Goal: Task Accomplishment & Management: Use online tool/utility

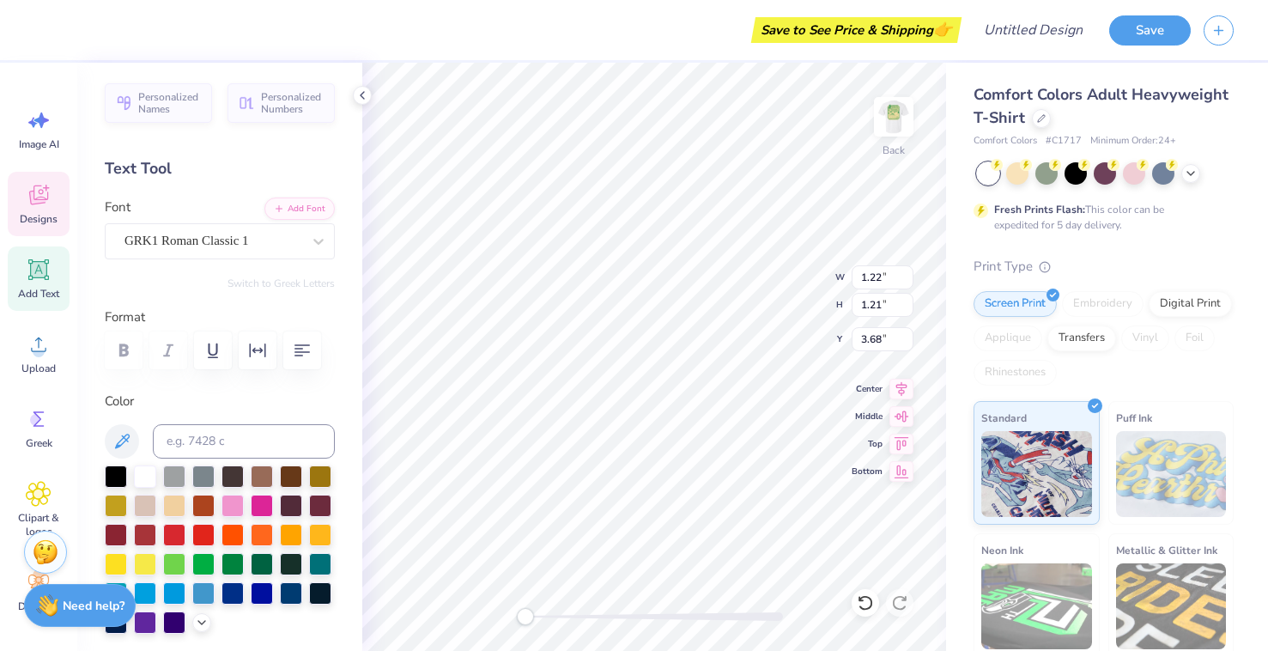
type input "1.22"
type textarea "O"
type input "1.02"
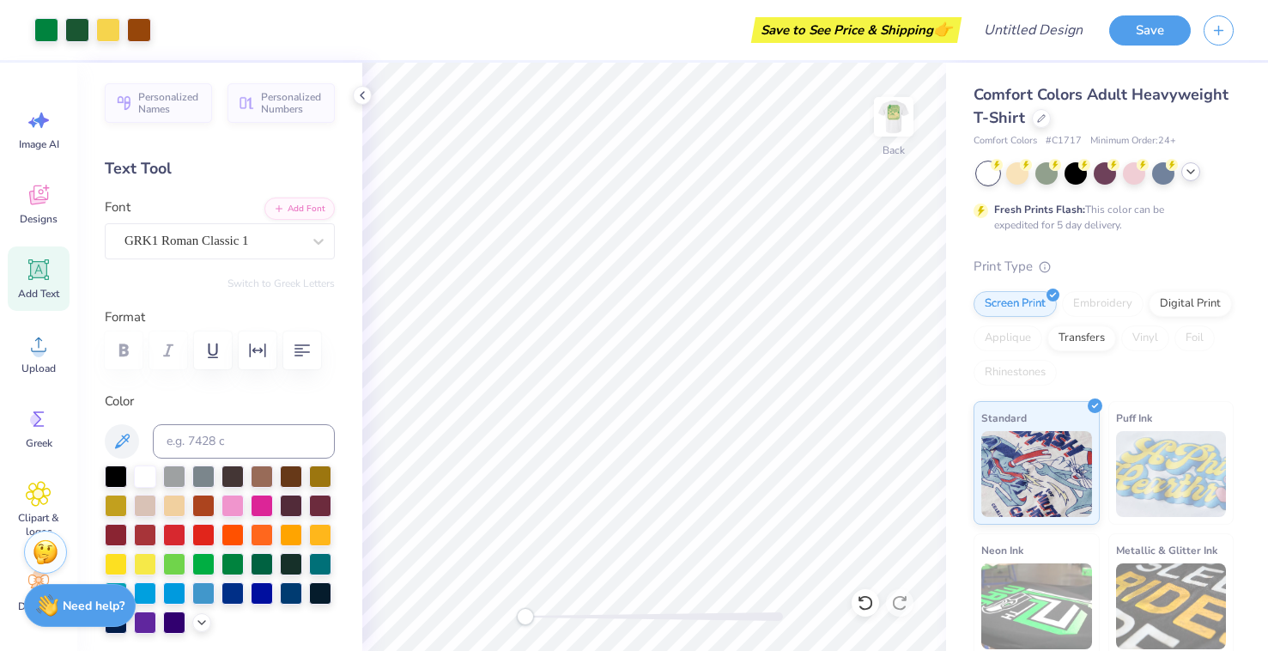
click at [1198, 173] on div at bounding box center [1190, 171] width 19 height 19
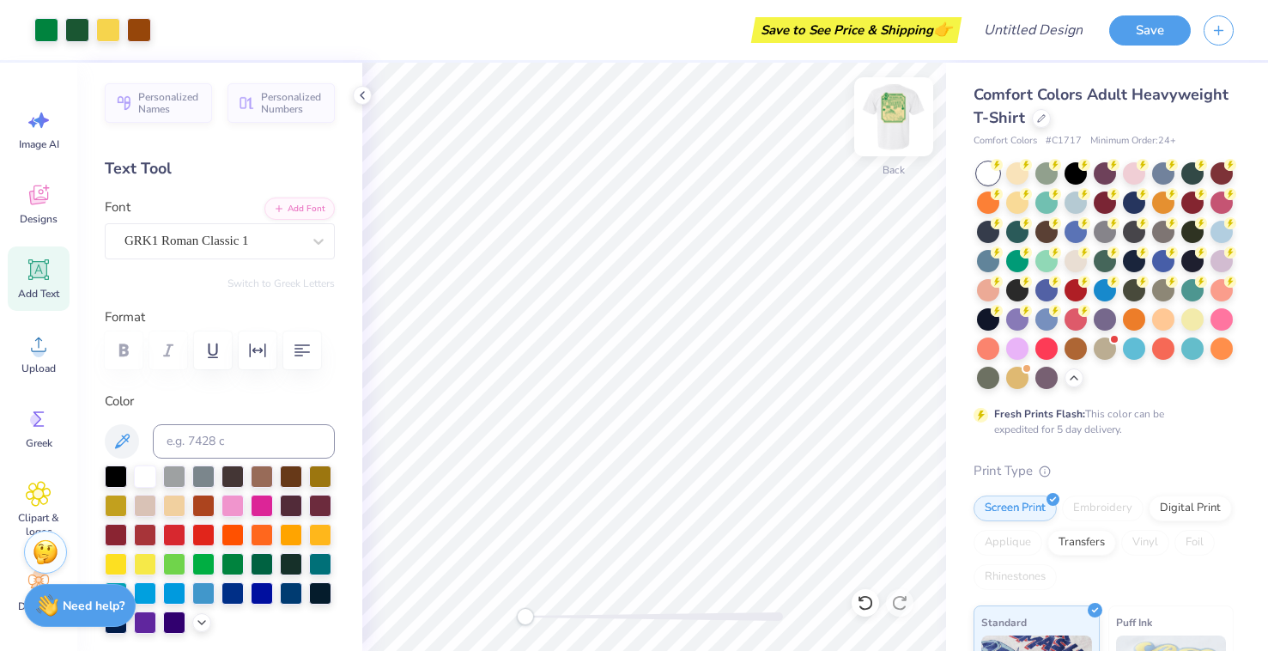
click at [900, 112] on img at bounding box center [893, 116] width 69 height 69
click at [1017, 173] on div at bounding box center [1017, 172] width 22 height 22
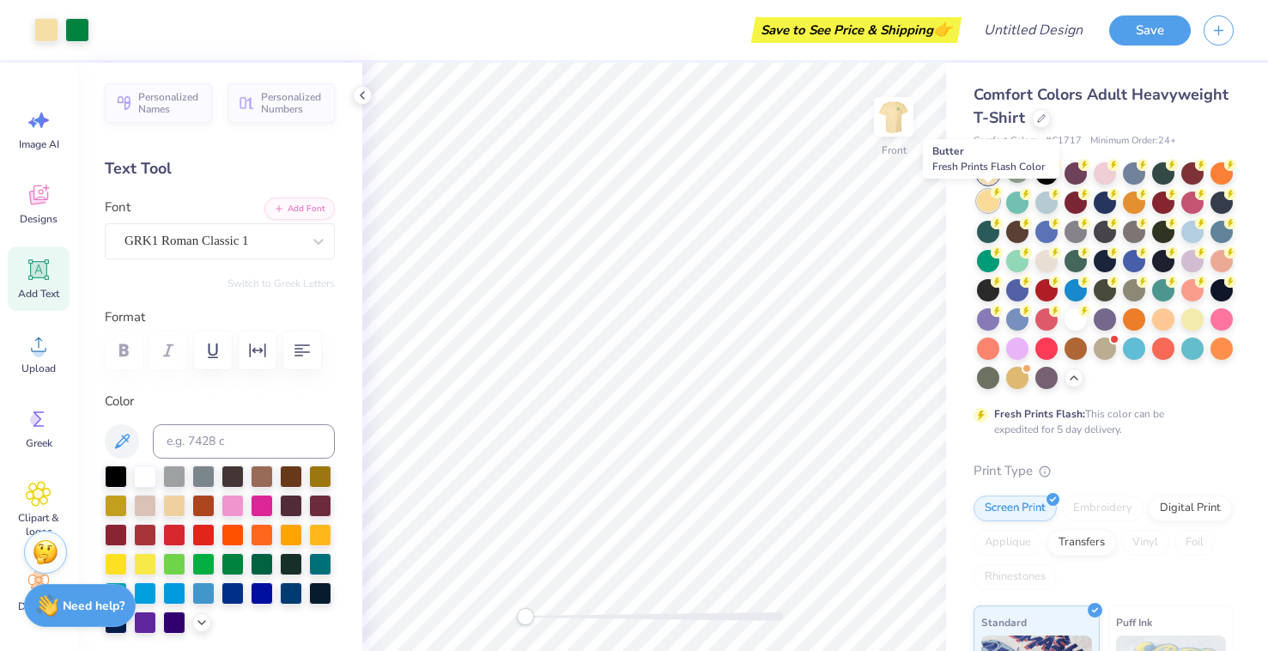
click at [984, 201] on div at bounding box center [988, 201] width 22 height 22
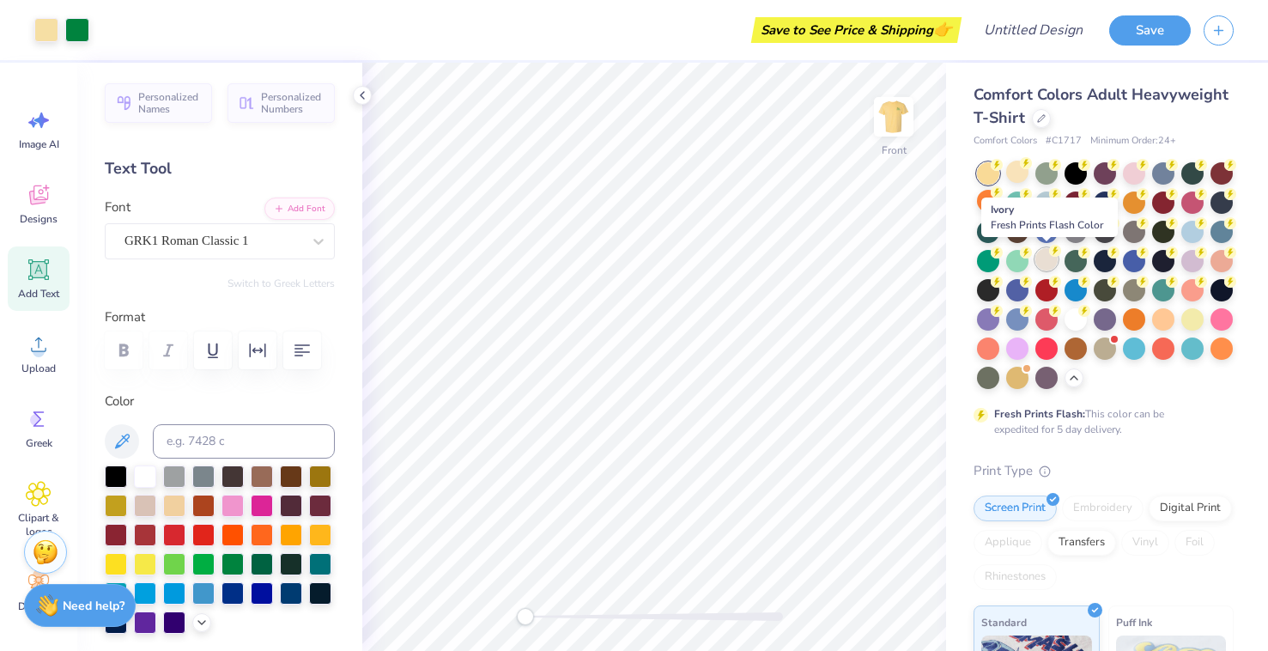
click at [1049, 252] on icon at bounding box center [1055, 251] width 12 height 12
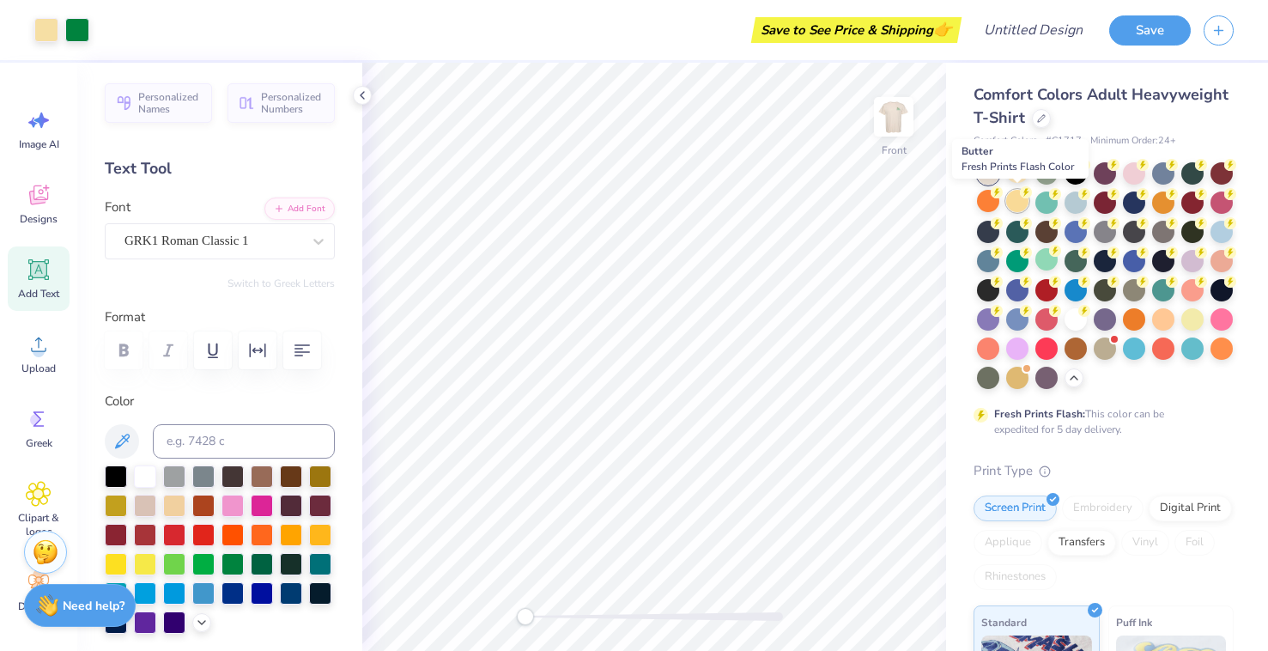
click at [1017, 205] on div at bounding box center [1017, 201] width 22 height 22
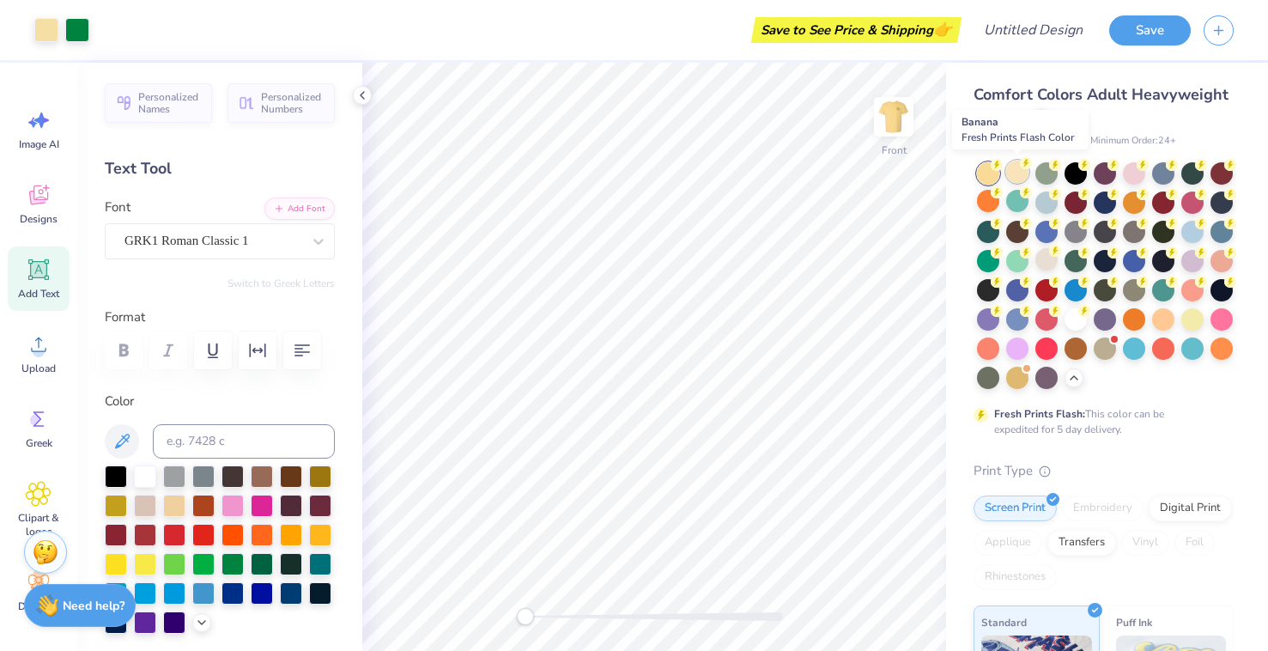
click at [1014, 163] on div at bounding box center [1017, 172] width 22 height 22
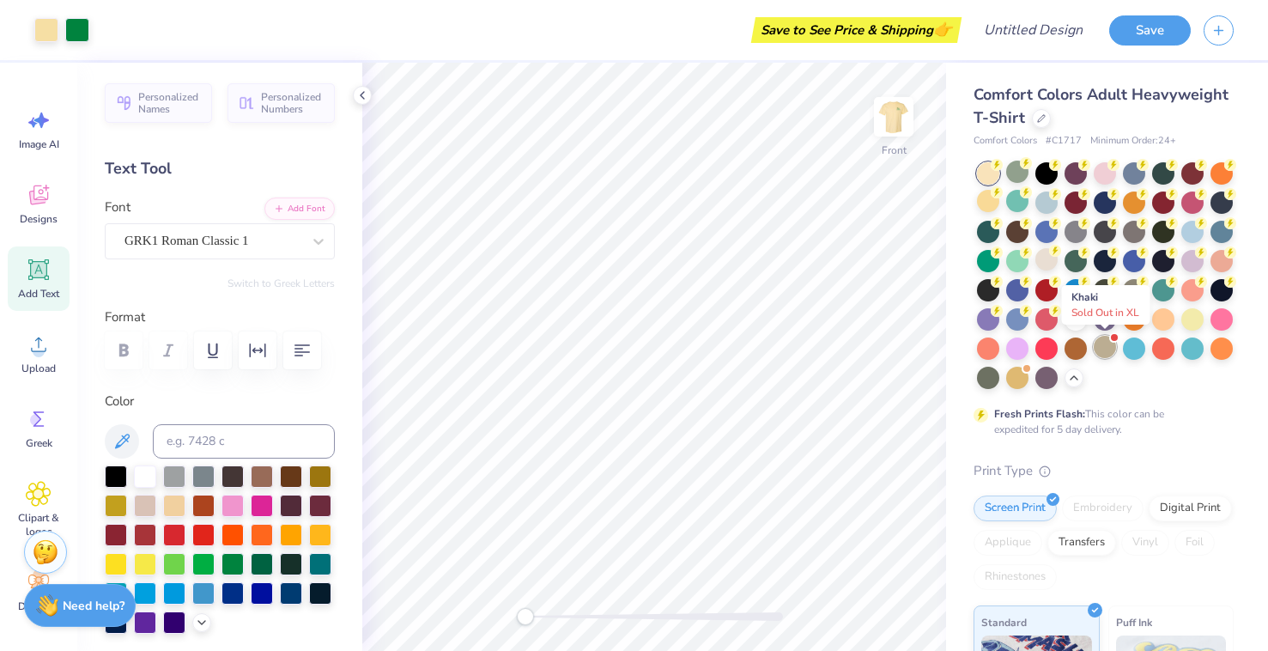
click at [1106, 355] on div at bounding box center [1105, 347] width 22 height 22
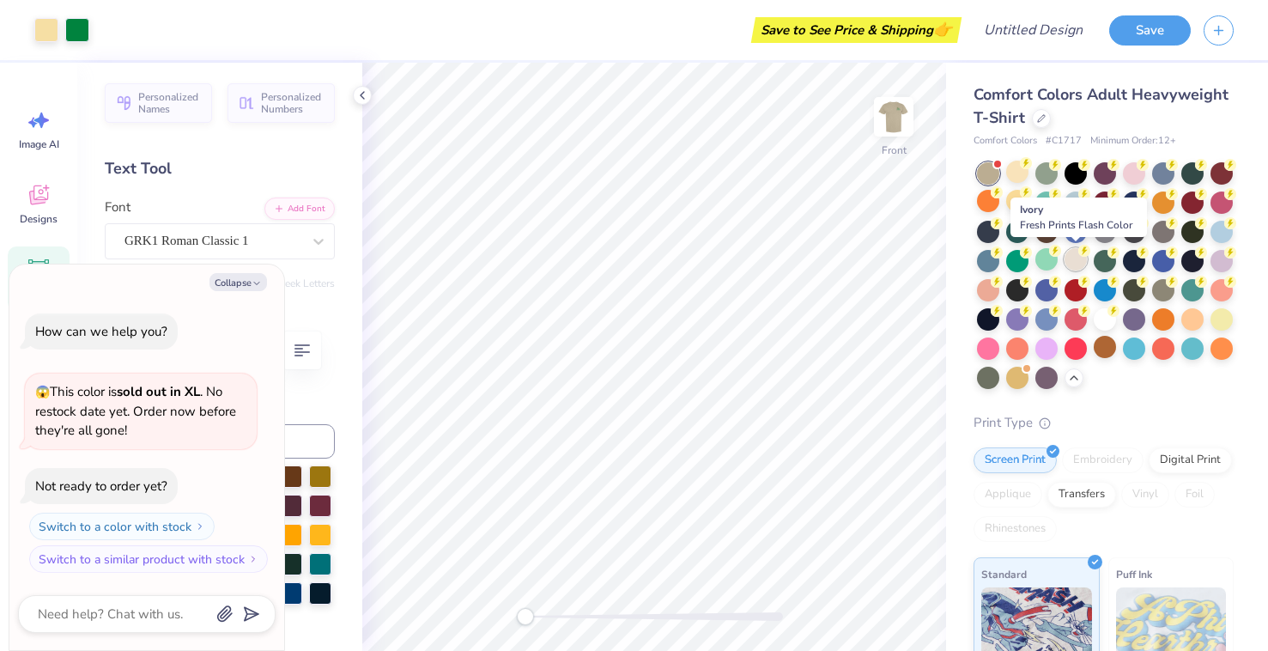
click at [1072, 259] on div at bounding box center [1076, 259] width 22 height 22
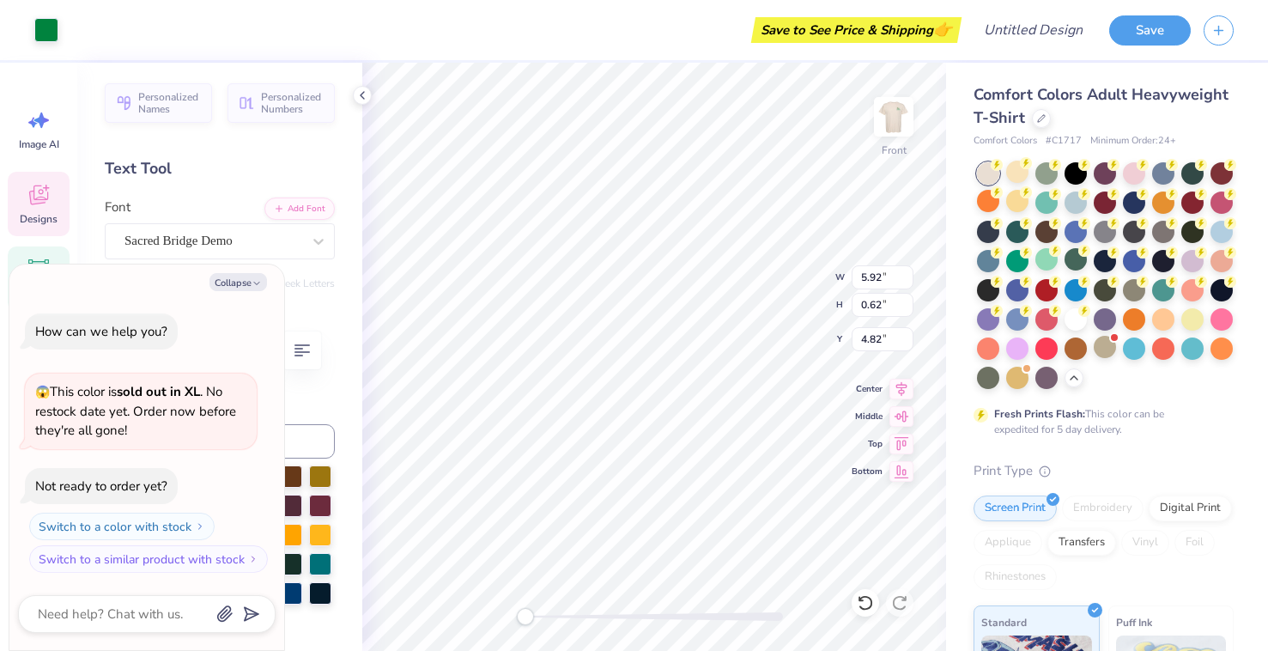
type textarea "x"
type input "5.92"
type input "0.62"
type input "4.82"
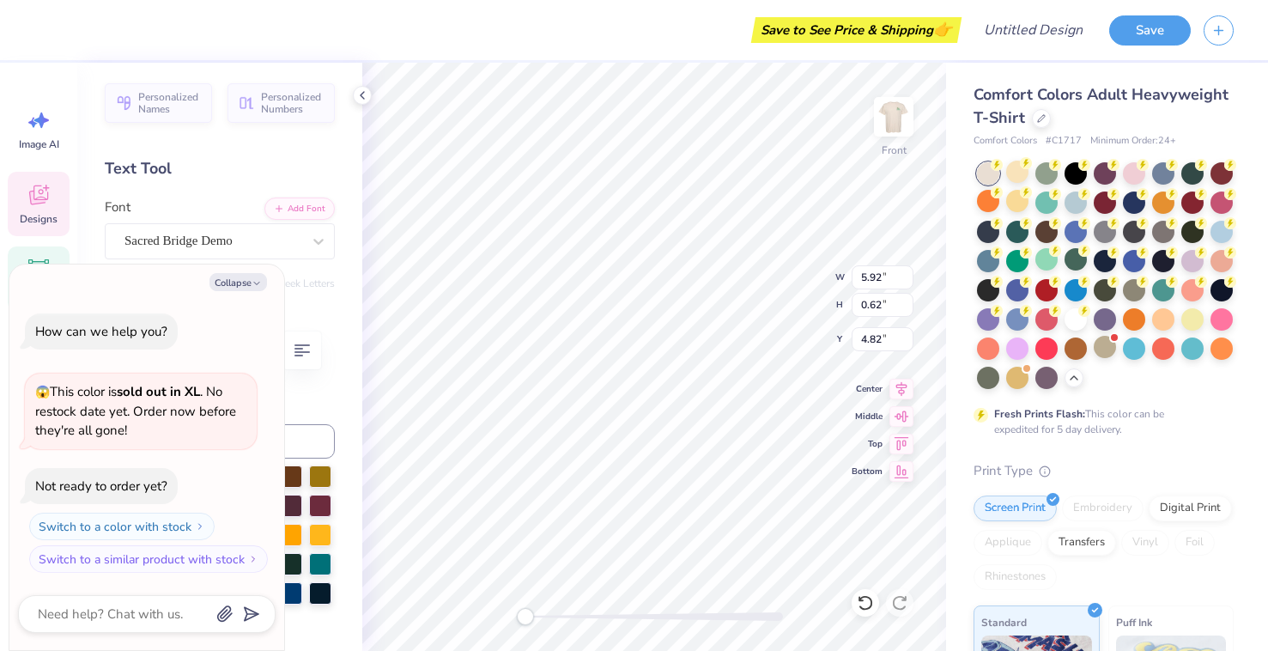
type textarea "x"
type textarea "phi kappa ta"
type textarea "x"
type textarea "phi kappa t"
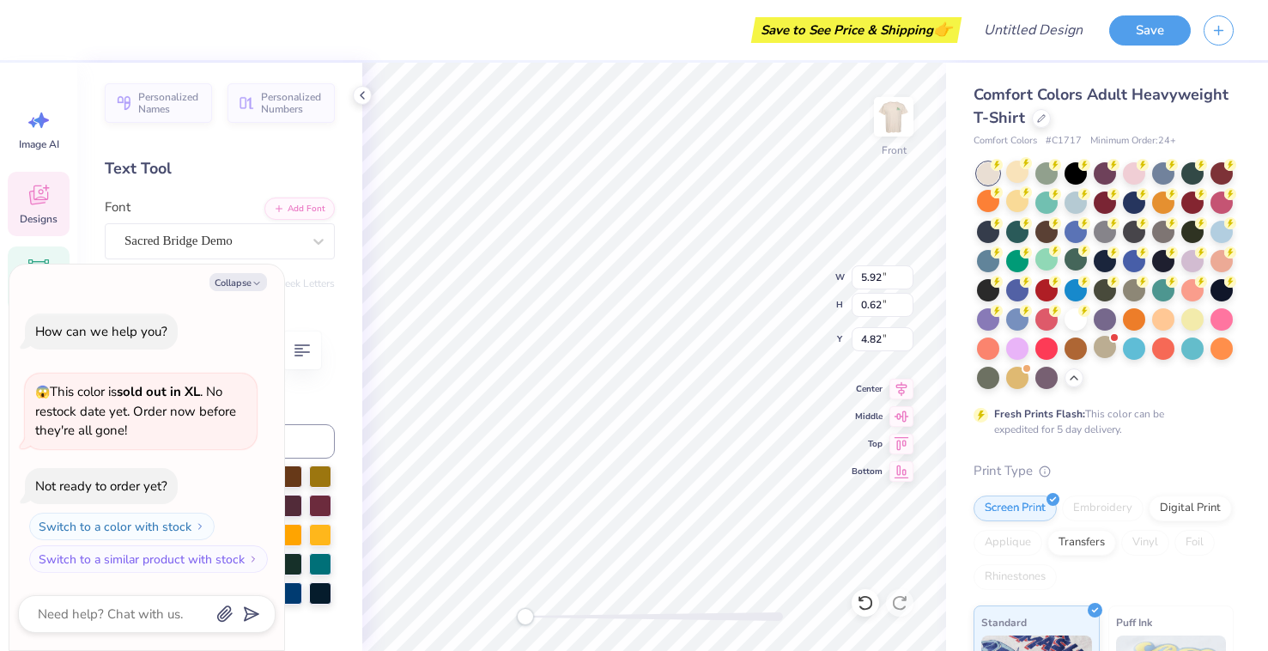
type textarea "x"
type textarea "p"
type textarea "x"
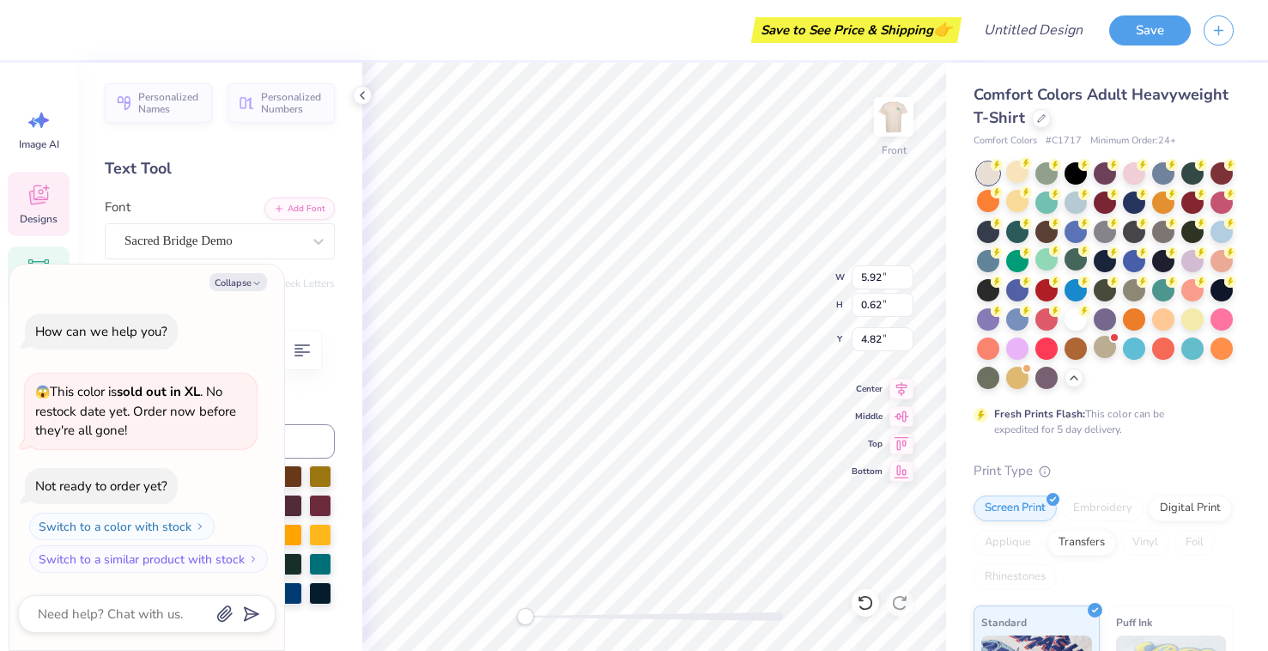
type textarea "O"
type textarea "x"
type textarea "OK"
type textarea "x"
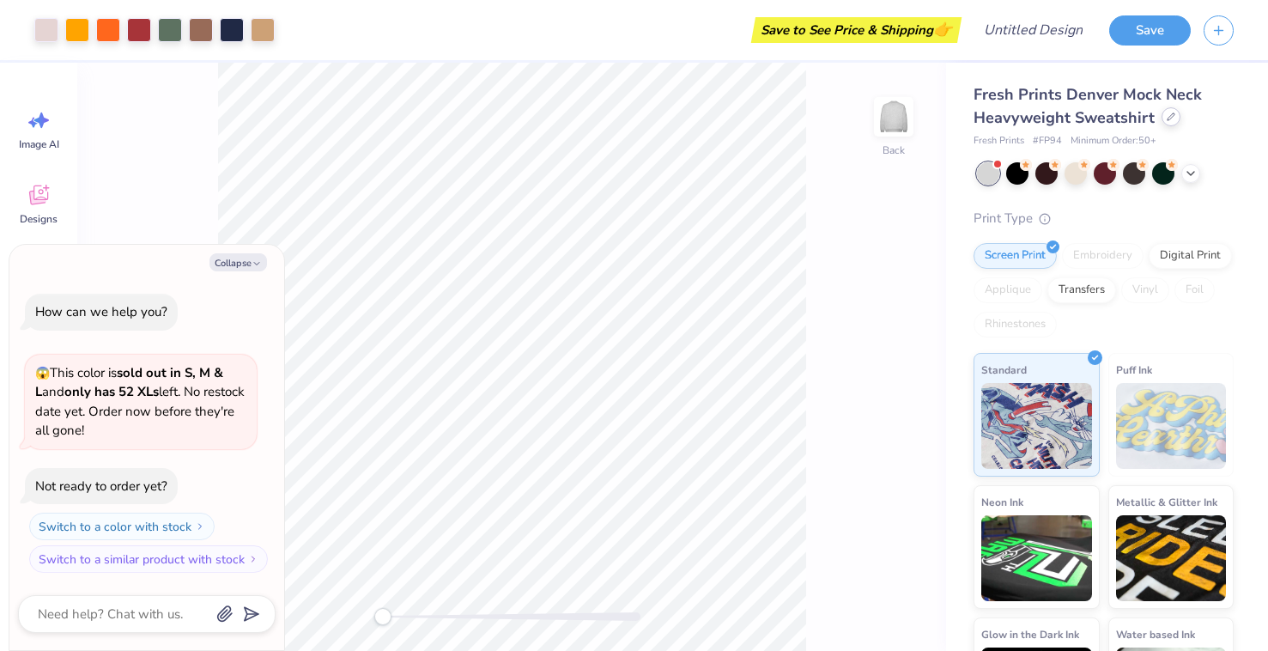
click at [1167, 121] on div at bounding box center [1171, 116] width 19 height 19
type textarea "x"
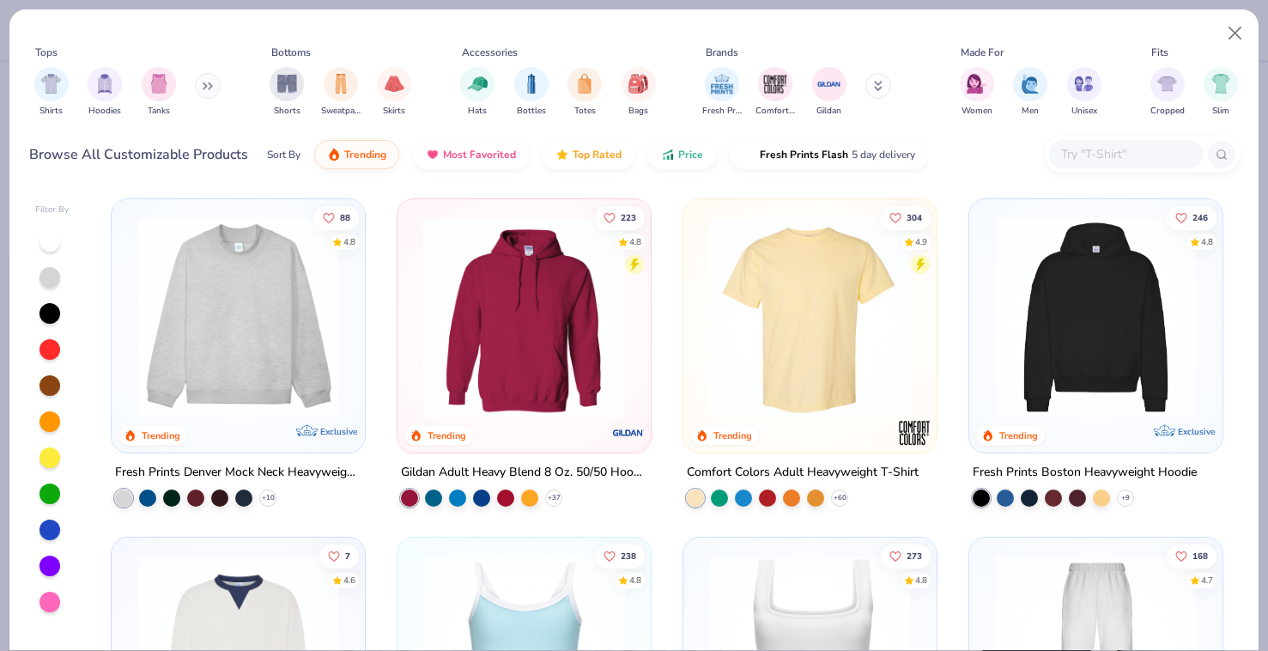
click at [1137, 154] on input "text" at bounding box center [1126, 154] width 132 height 20
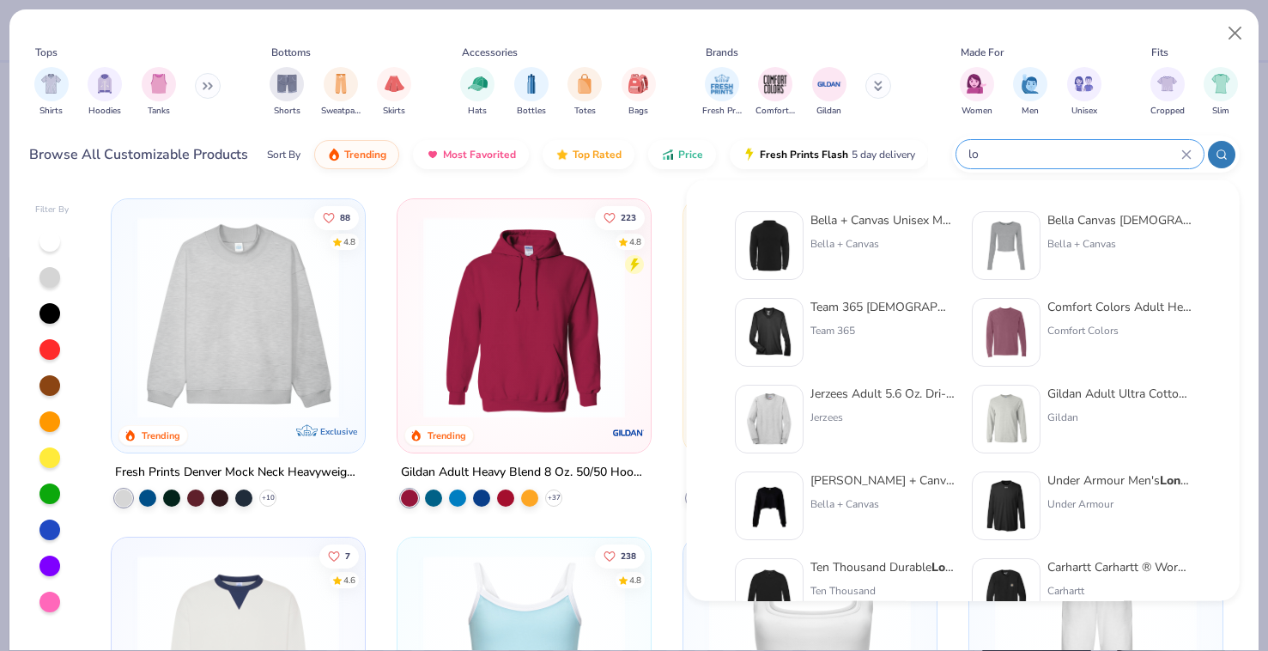
type input "l"
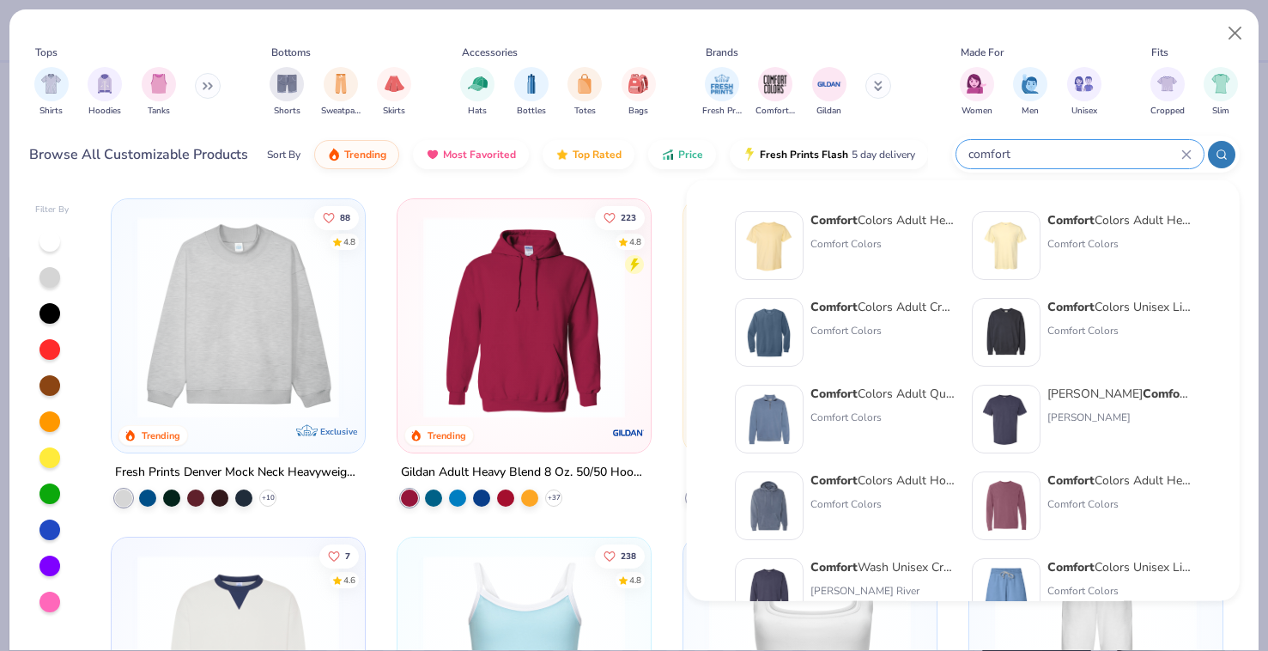
type input "comfort"
click at [790, 327] on img at bounding box center [769, 332] width 53 height 53
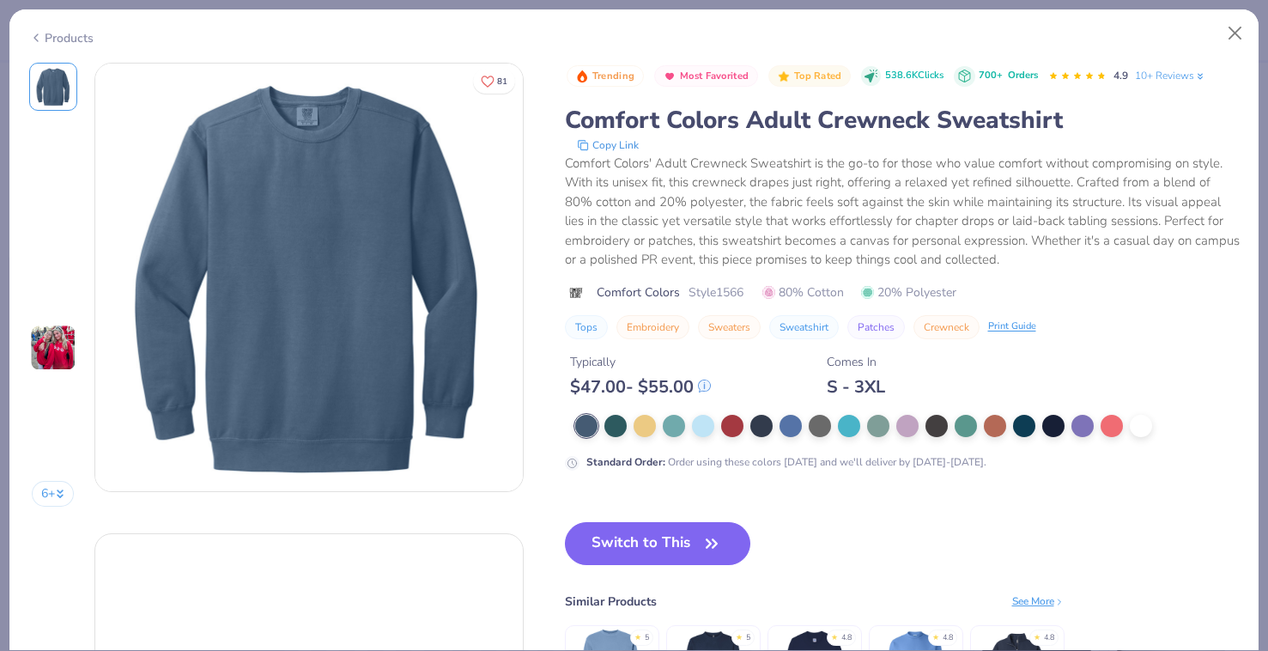
type textarea "x"
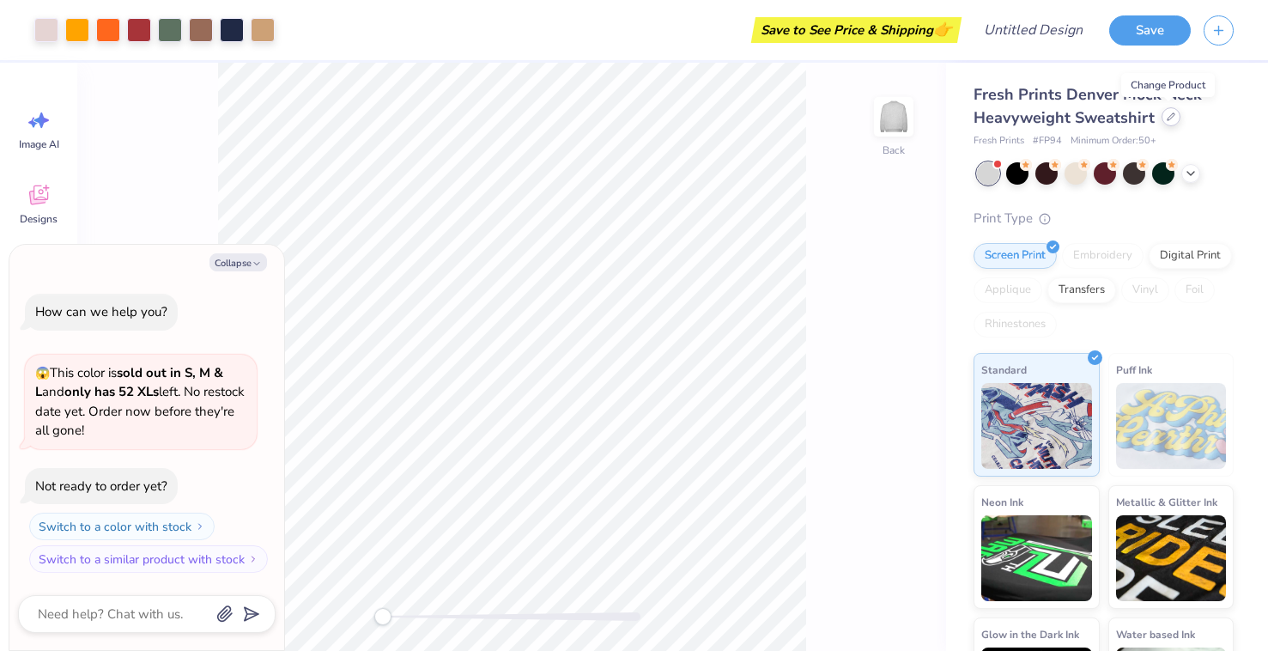
click at [1170, 115] on icon at bounding box center [1171, 116] width 9 height 9
type textarea "x"
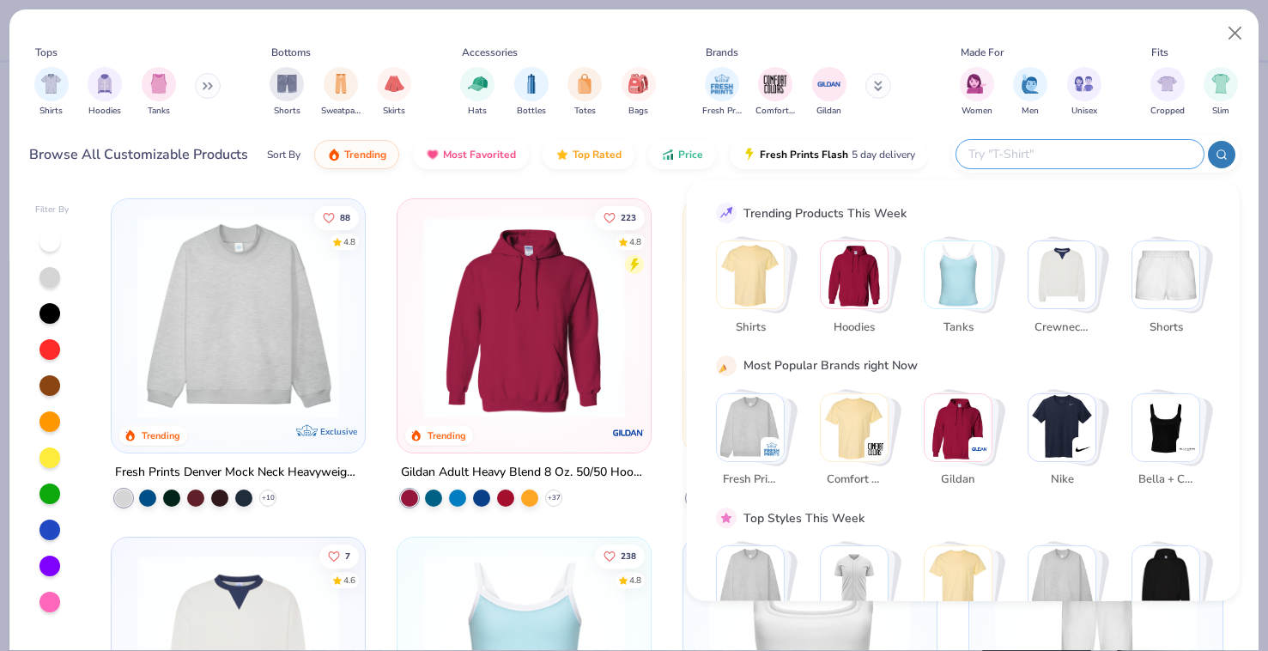
click at [1109, 149] on input "text" at bounding box center [1079, 154] width 225 height 20
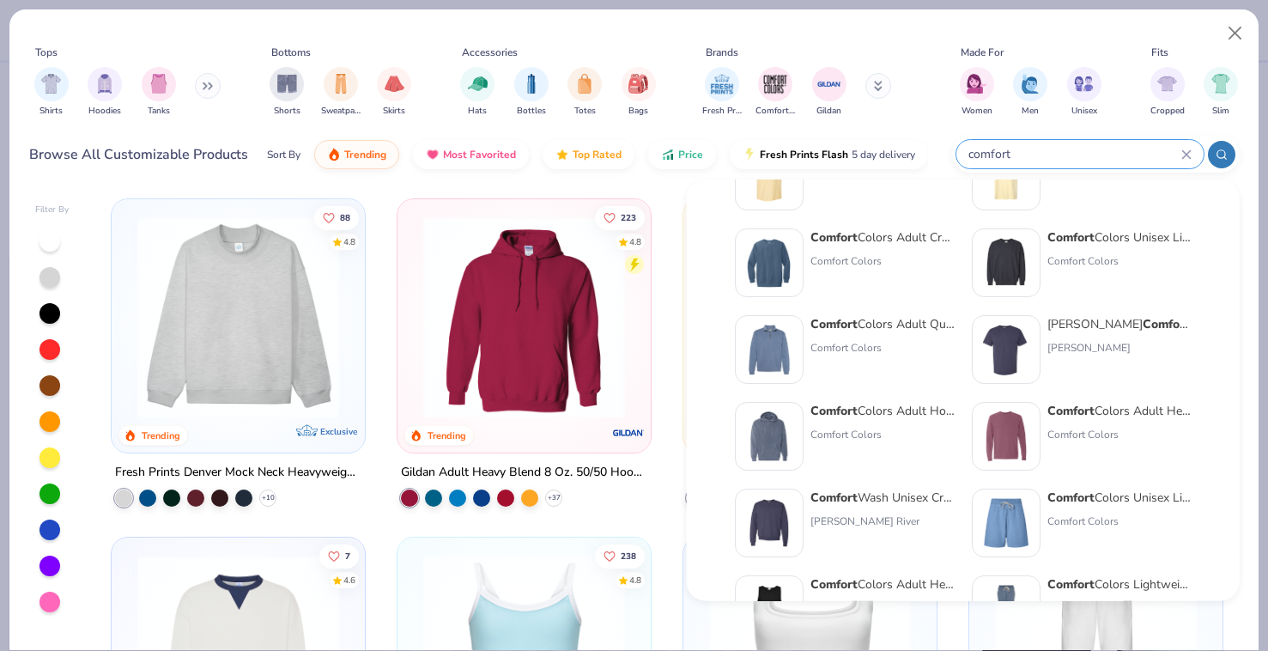
scroll to position [89, 0]
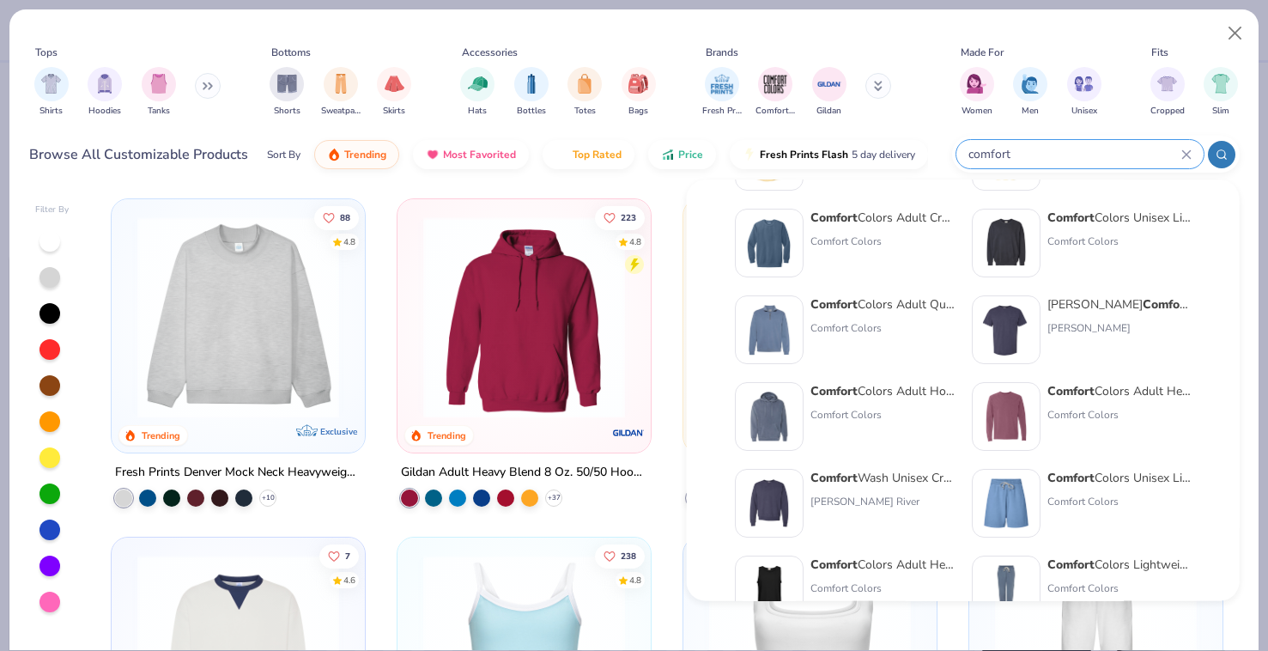
type input "comfort"
click at [1017, 404] on img at bounding box center [1006, 416] width 53 height 53
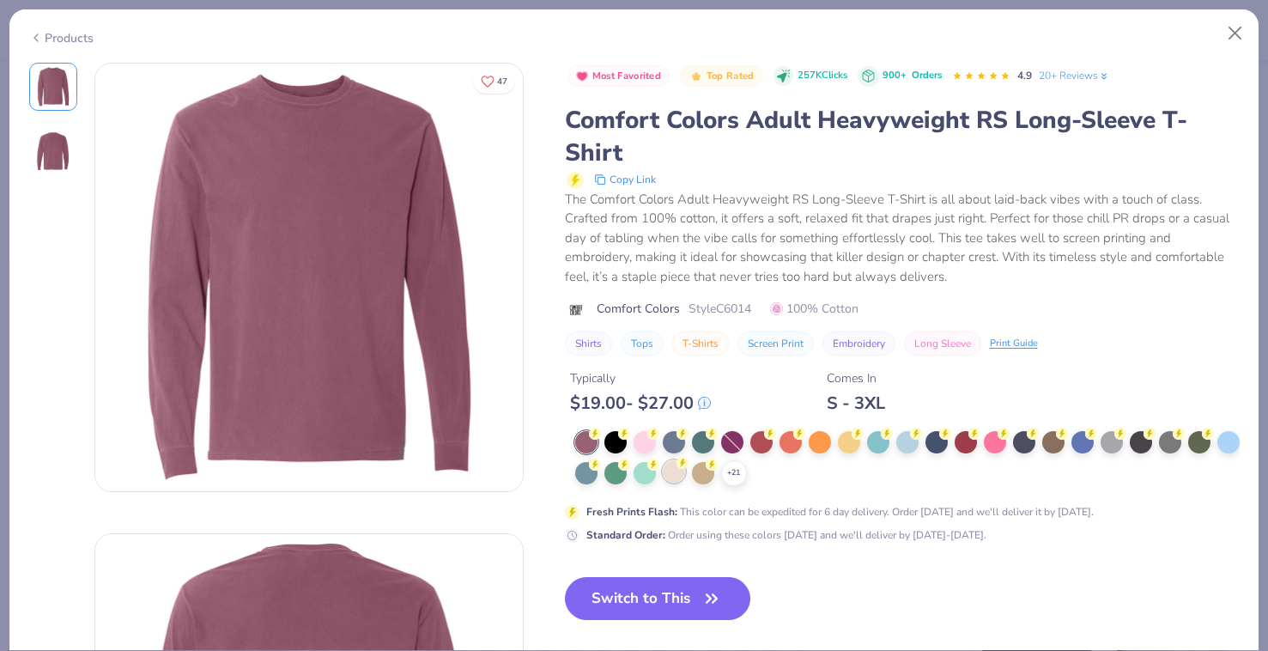
click at [672, 463] on div at bounding box center [674, 471] width 22 height 22
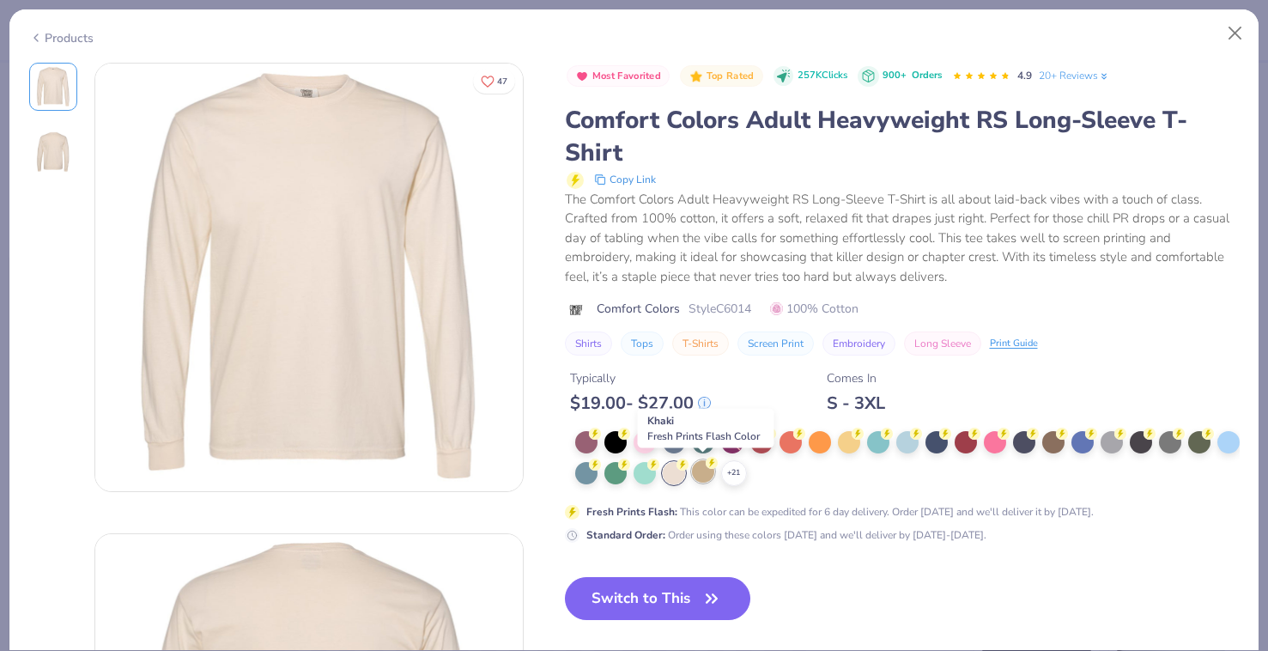
click at [702, 471] on div at bounding box center [703, 471] width 22 height 22
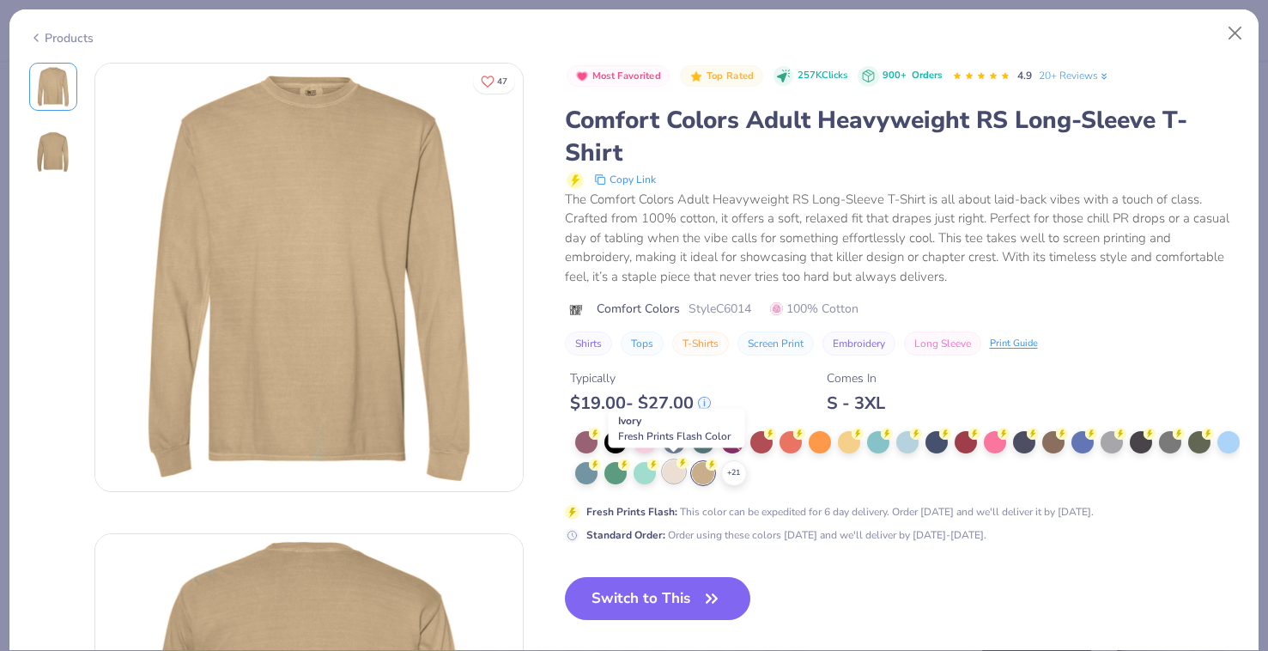
click at [673, 471] on div at bounding box center [674, 471] width 22 height 22
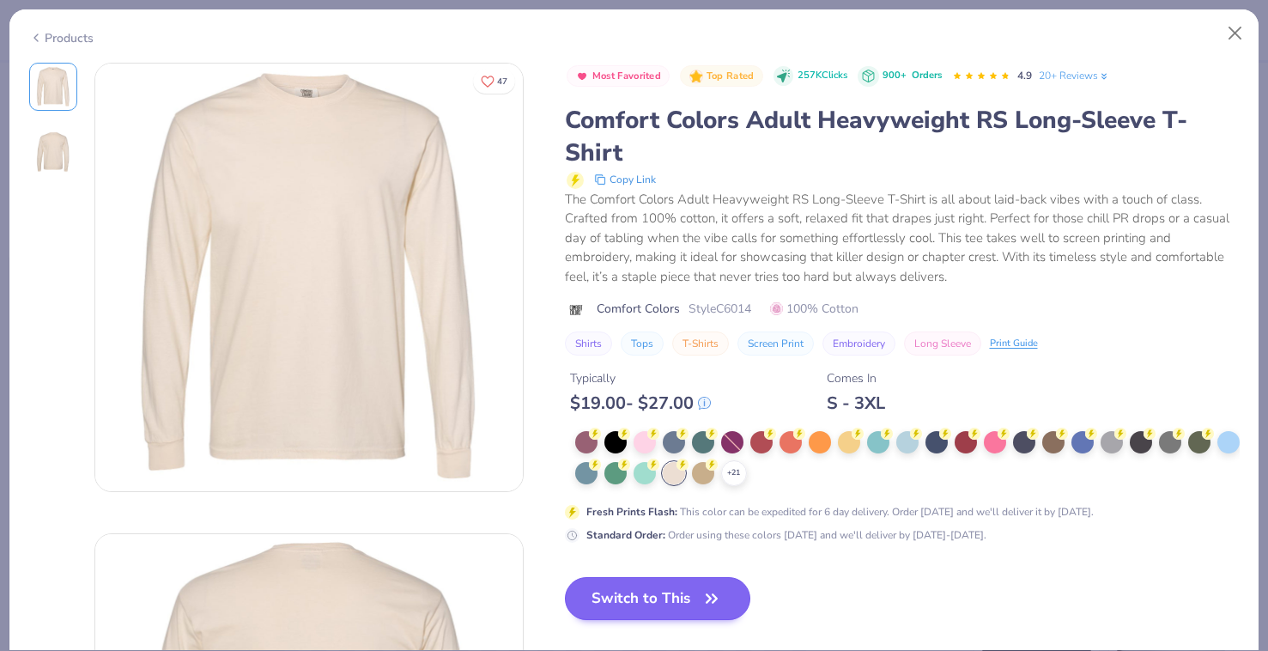
click at [675, 592] on button "Switch to This" at bounding box center [658, 598] width 186 height 43
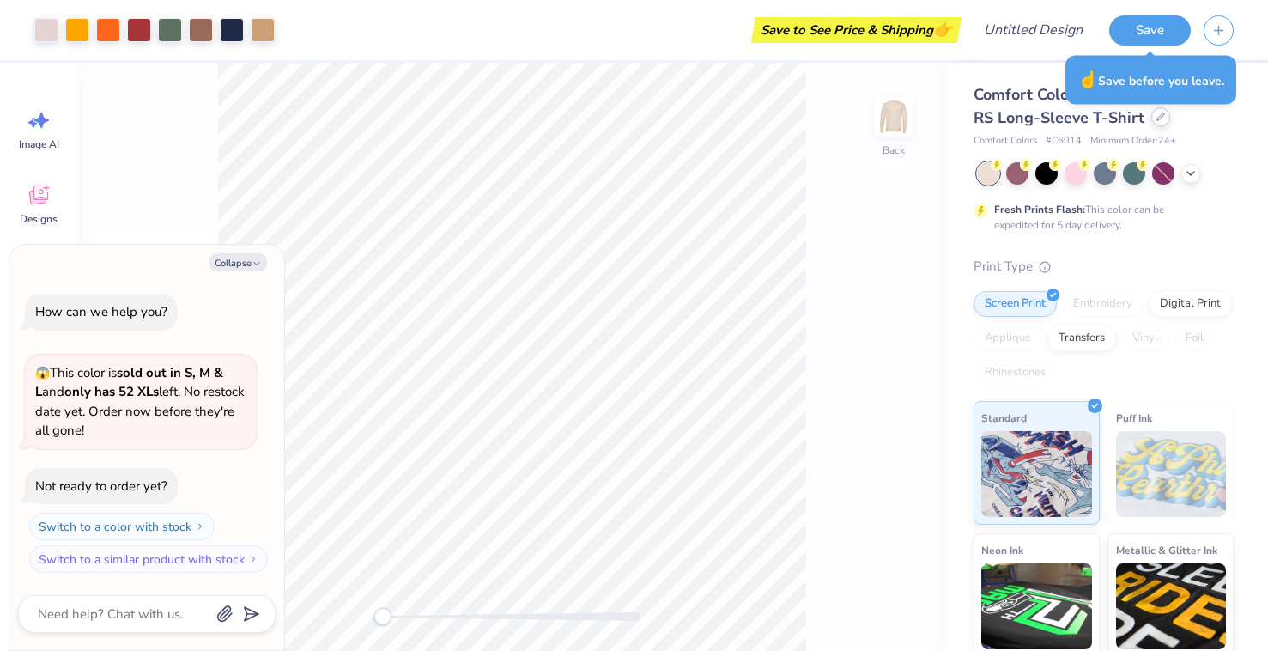
click at [1158, 123] on div at bounding box center [1160, 116] width 19 height 19
type textarea "x"
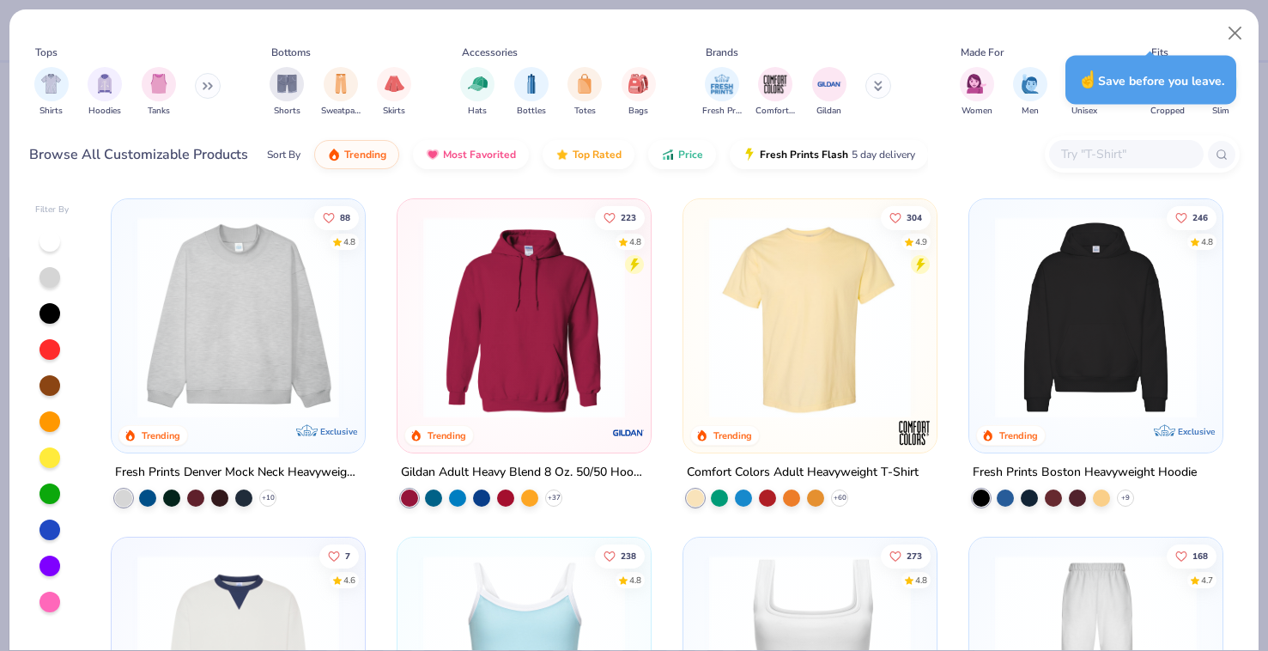
click at [1106, 149] on input "text" at bounding box center [1126, 154] width 132 height 20
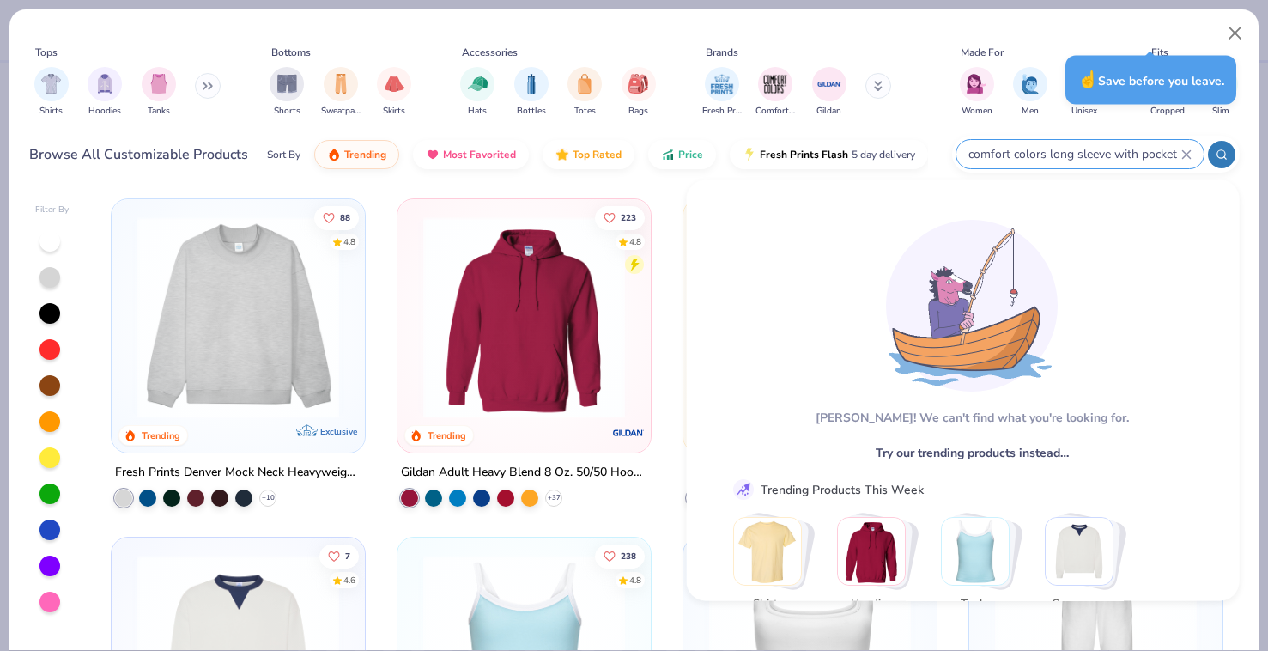
type input "comfort colors long sleeve with pocket"
type textarea "x"
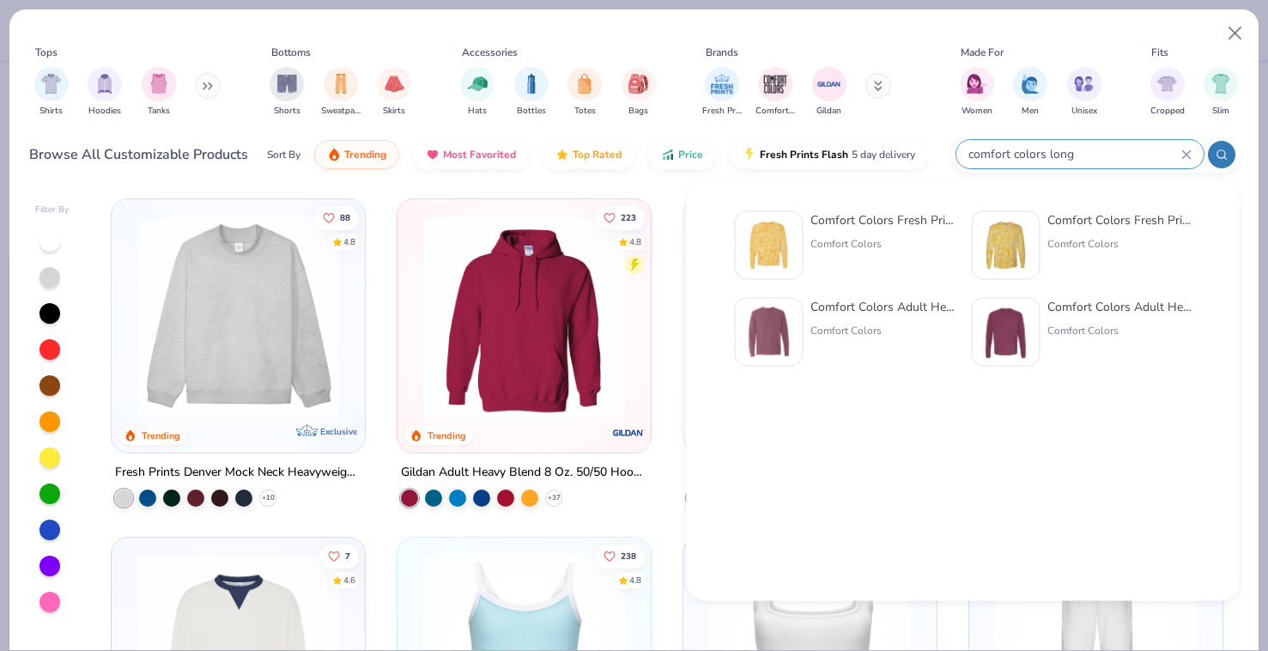
type input "comfort colors long"
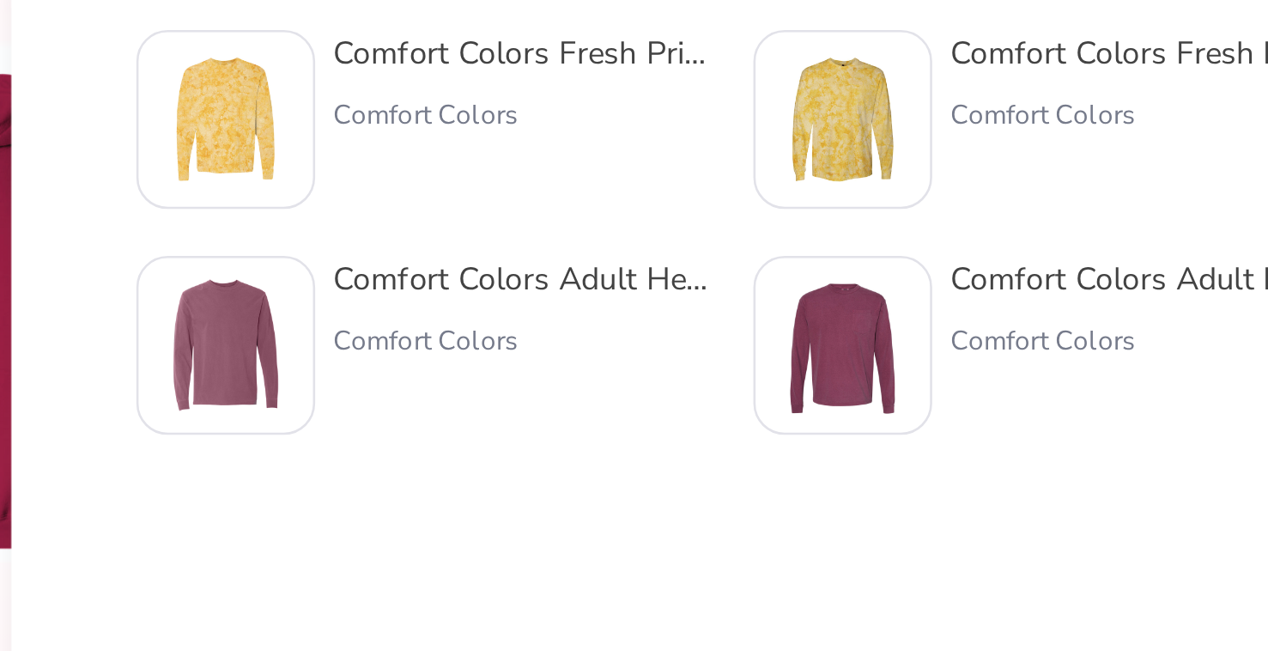
type textarea "x"
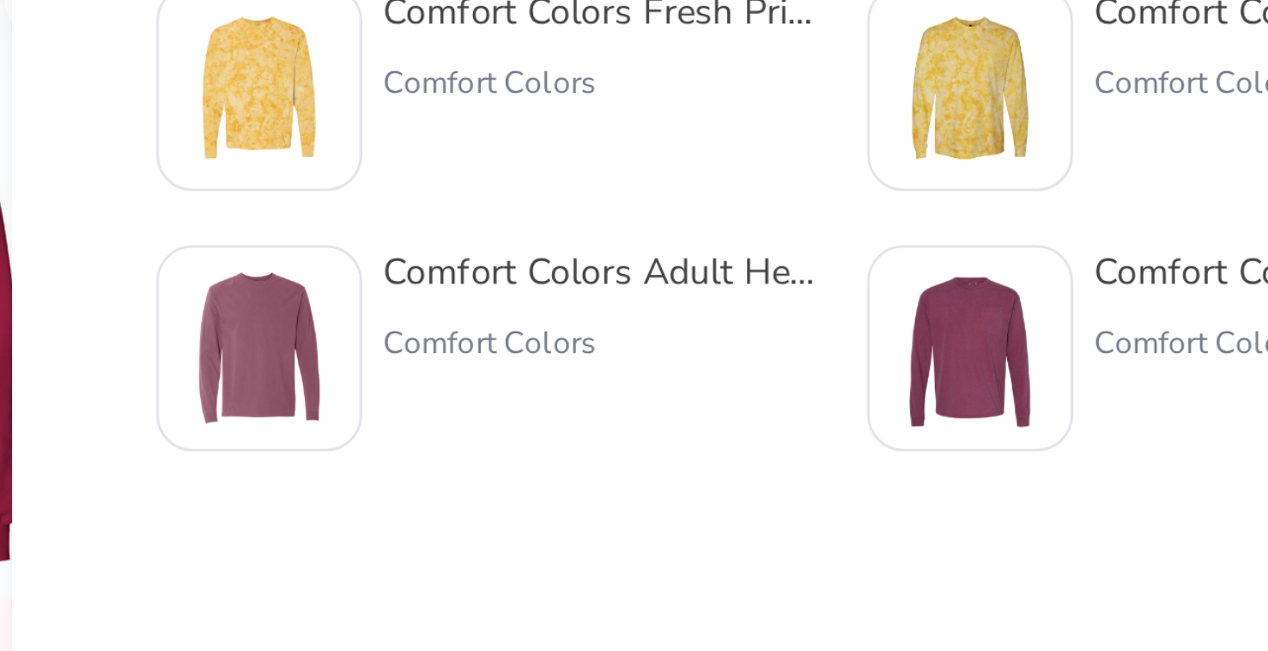
type input "comfort colors long"
click at [646, 211] on div "Comfort Colors Fresh Prints x Comfort Colors Long Sleeve Comfort Colors Comfort…" at bounding box center [874, 297] width 457 height 172
click at [890, 306] on img at bounding box center [916, 332] width 53 height 53
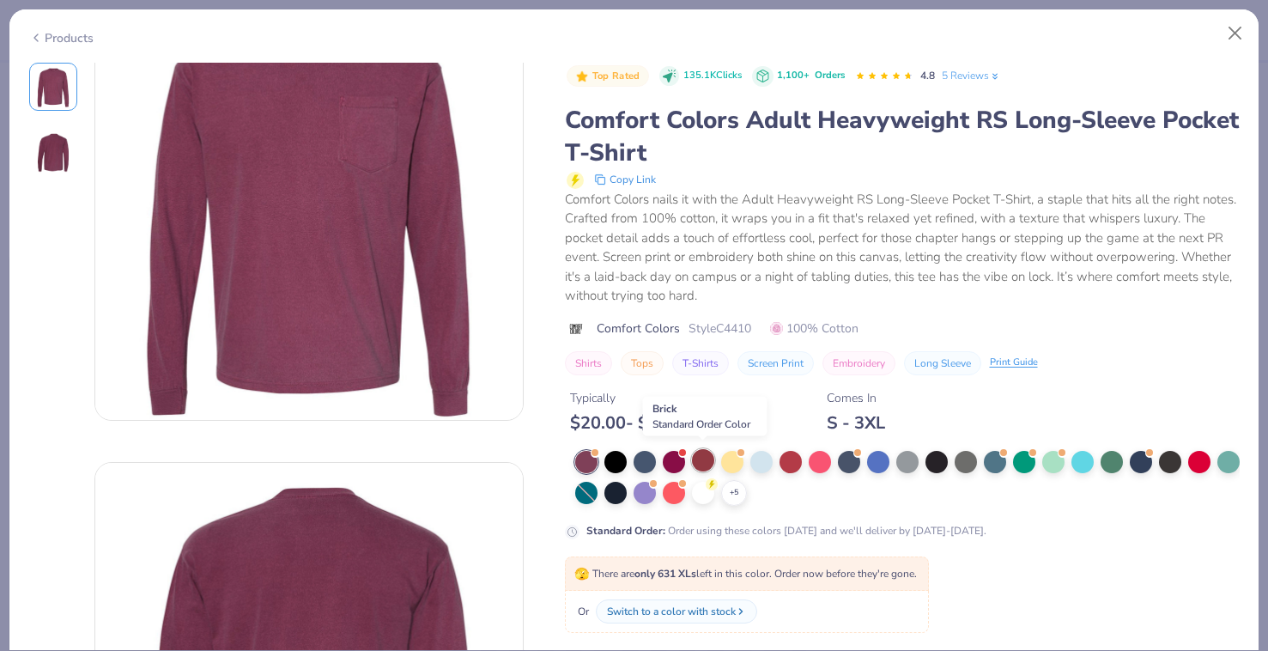
scroll to position [74, 0]
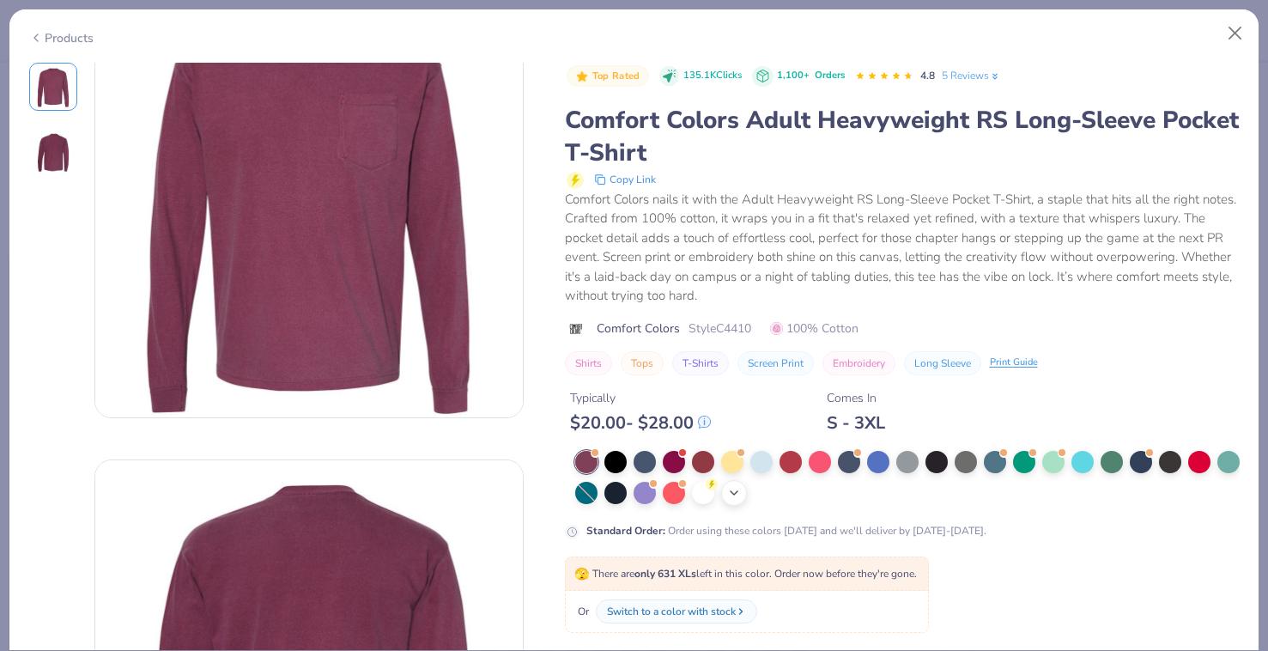
click at [727, 495] on icon at bounding box center [734, 493] width 14 height 14
click at [711, 481] on icon at bounding box center [712, 482] width 6 height 9
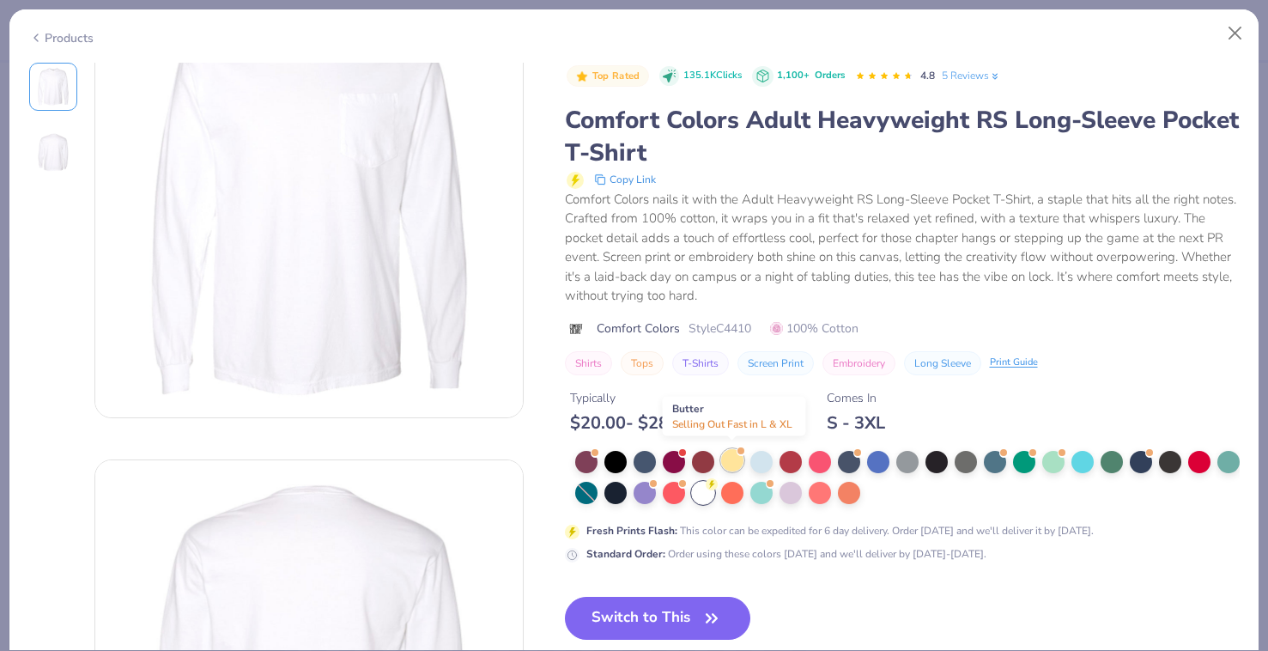
click at [735, 461] on div at bounding box center [732, 460] width 22 height 22
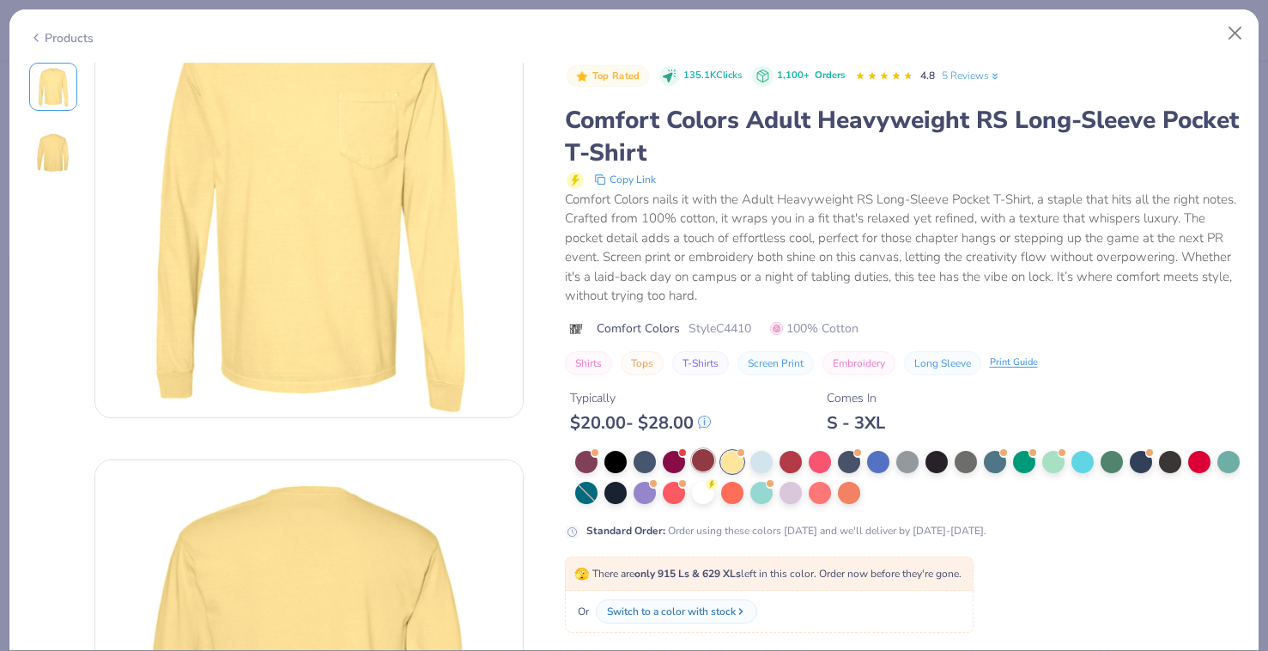
click at [704, 456] on div at bounding box center [703, 460] width 22 height 22
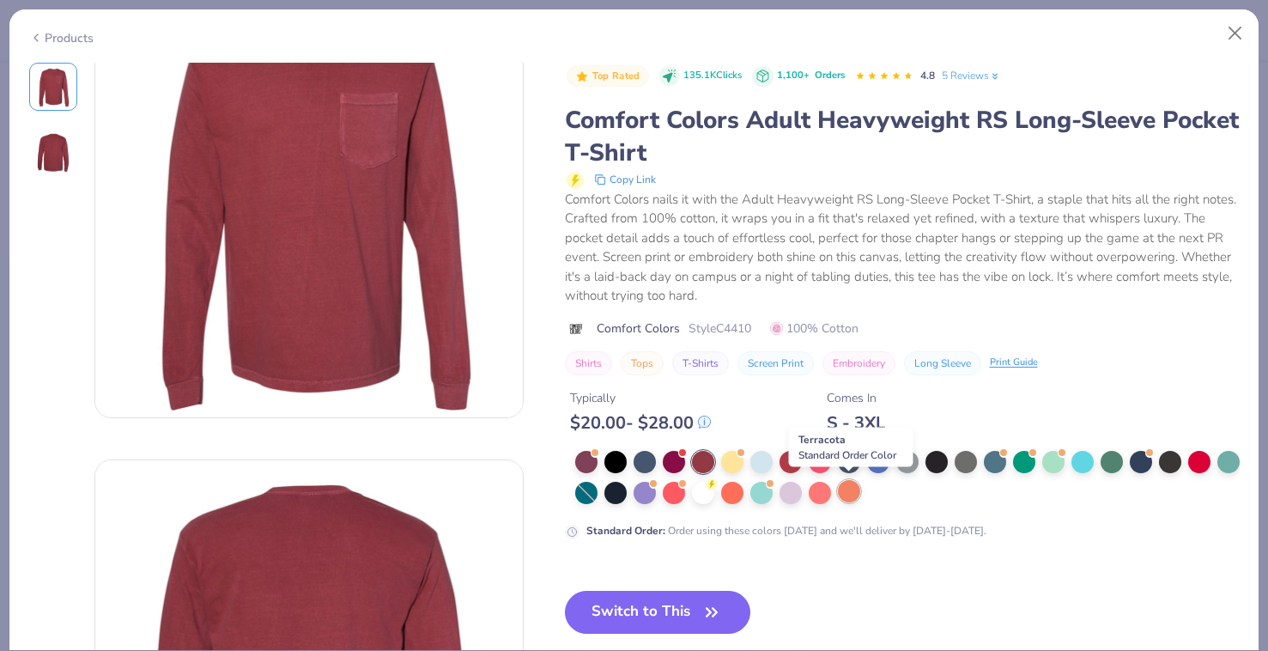
click at [851, 485] on div at bounding box center [849, 491] width 22 height 22
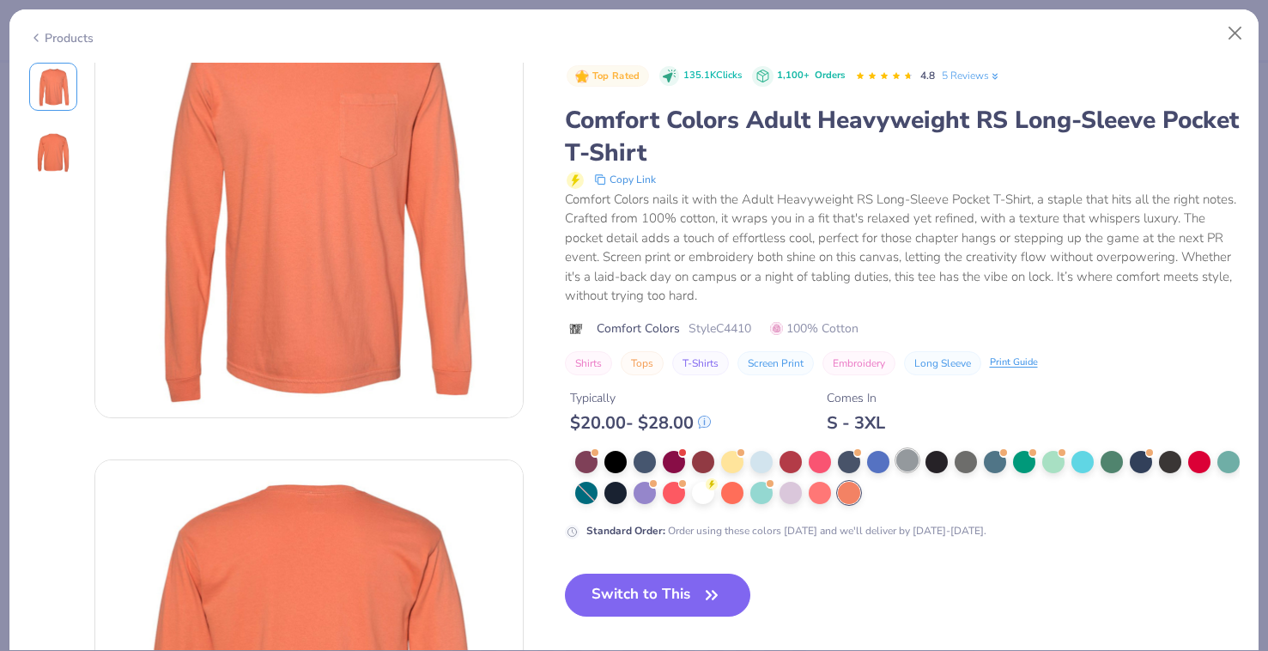
click at [911, 462] on div at bounding box center [907, 460] width 22 height 22
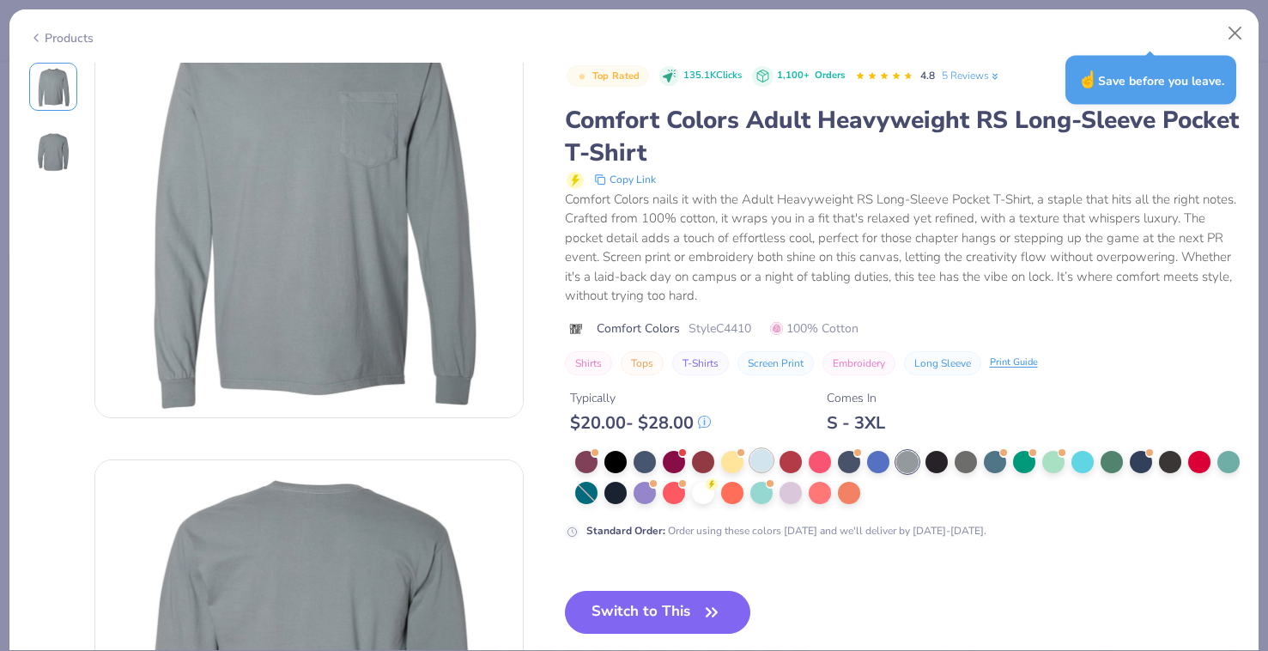
click at [753, 458] on div at bounding box center [761, 460] width 22 height 22
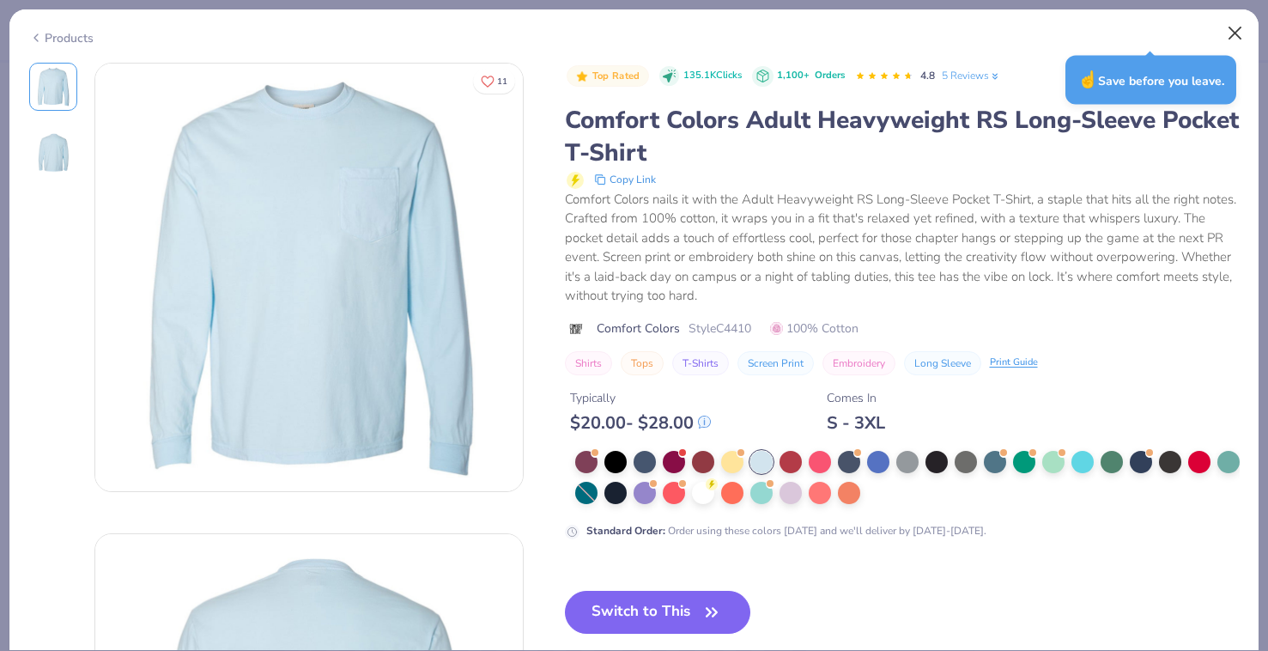
click at [1240, 32] on button "Close" at bounding box center [1235, 33] width 33 height 33
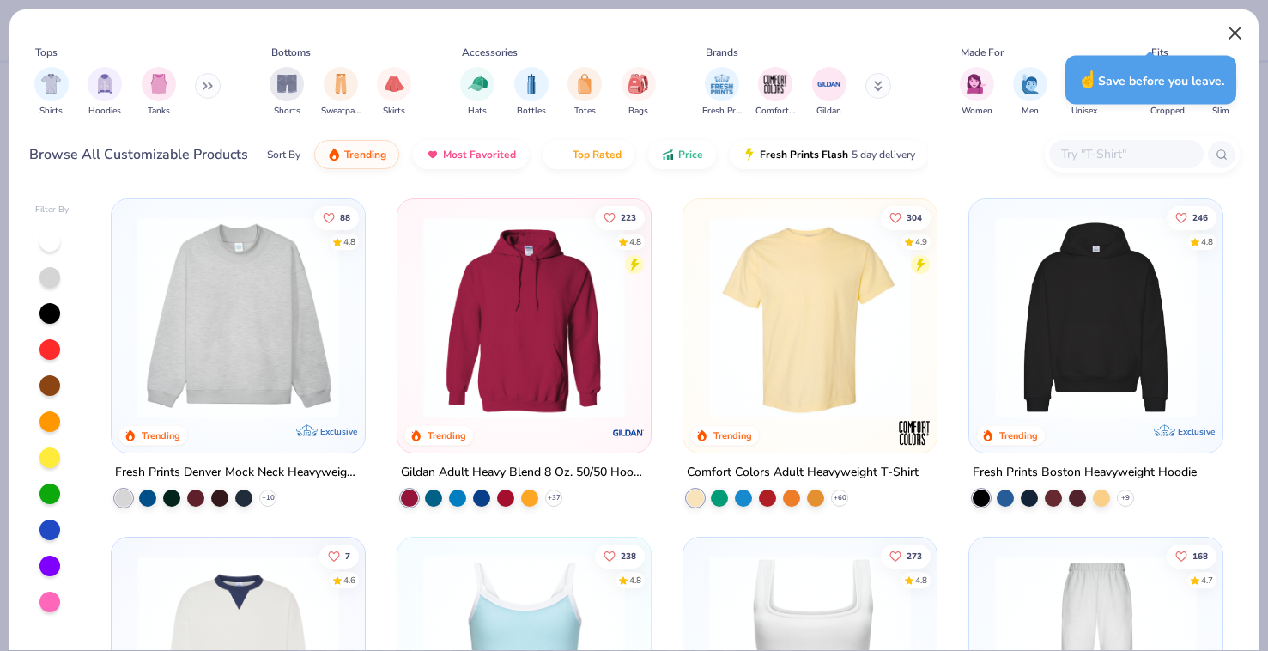
click at [1230, 39] on button "Close" at bounding box center [1235, 33] width 33 height 33
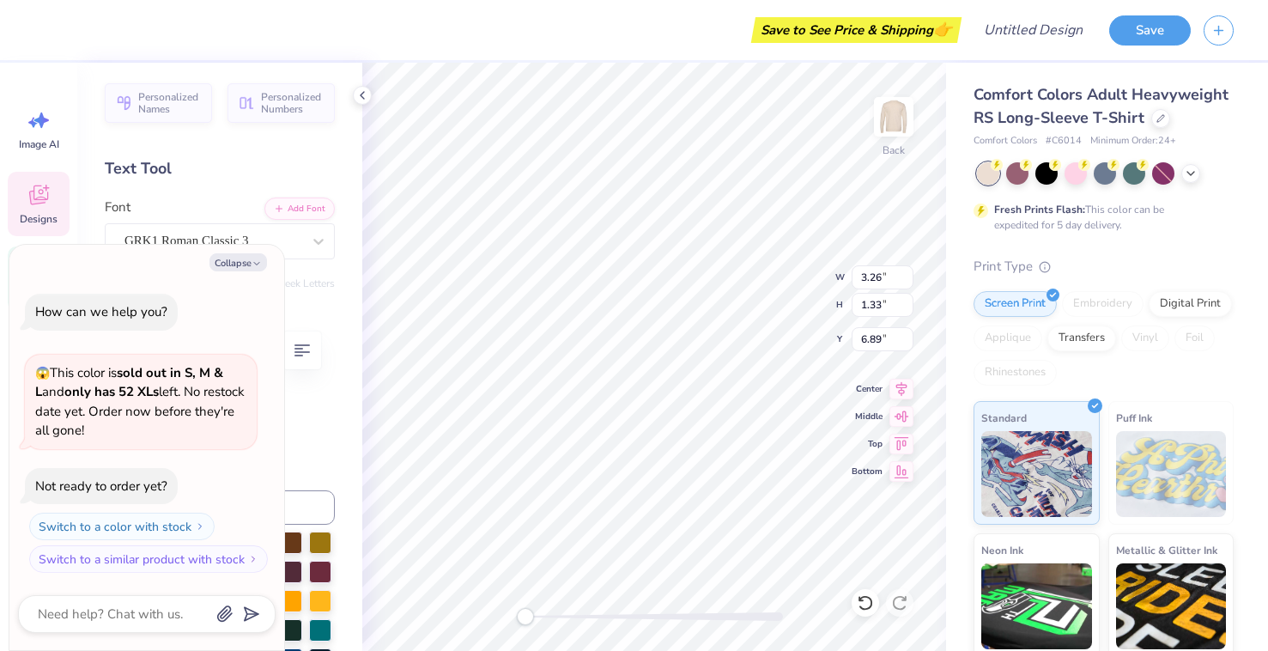
type textarea "x"
type textarea "PK"
type textarea "x"
type textarea "P"
type textarea "x"
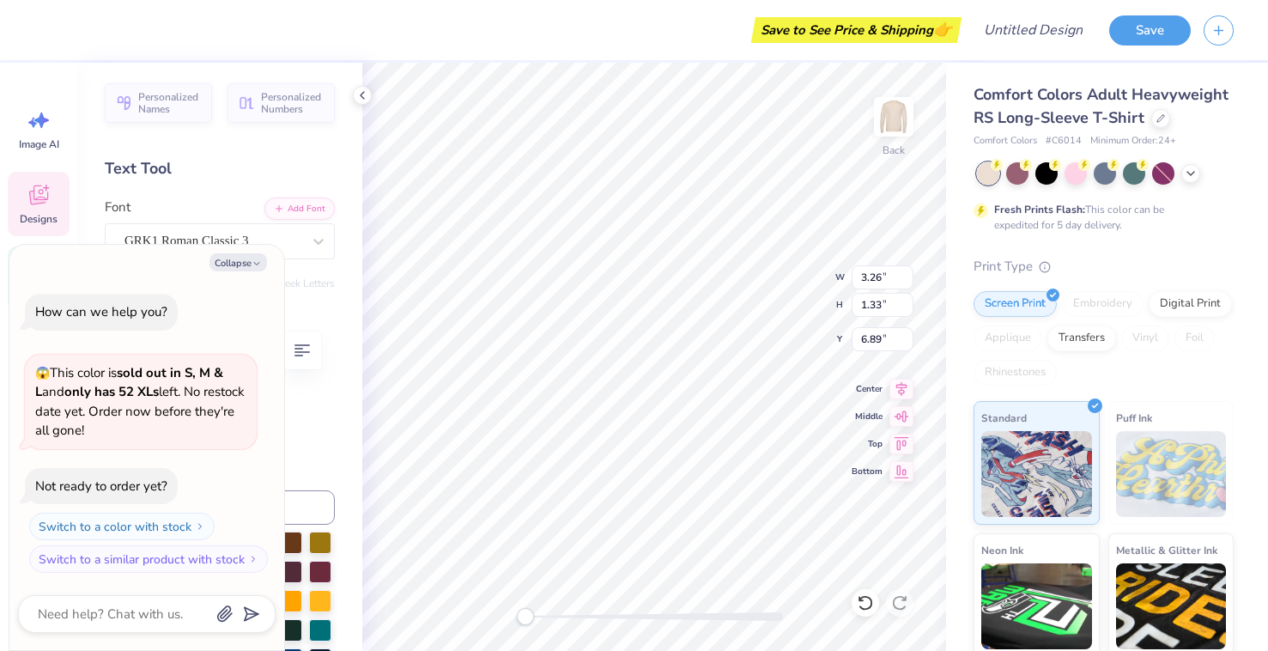
type textarea "x"
type textarea "o"
type textarea "x"
type textarea "ok"
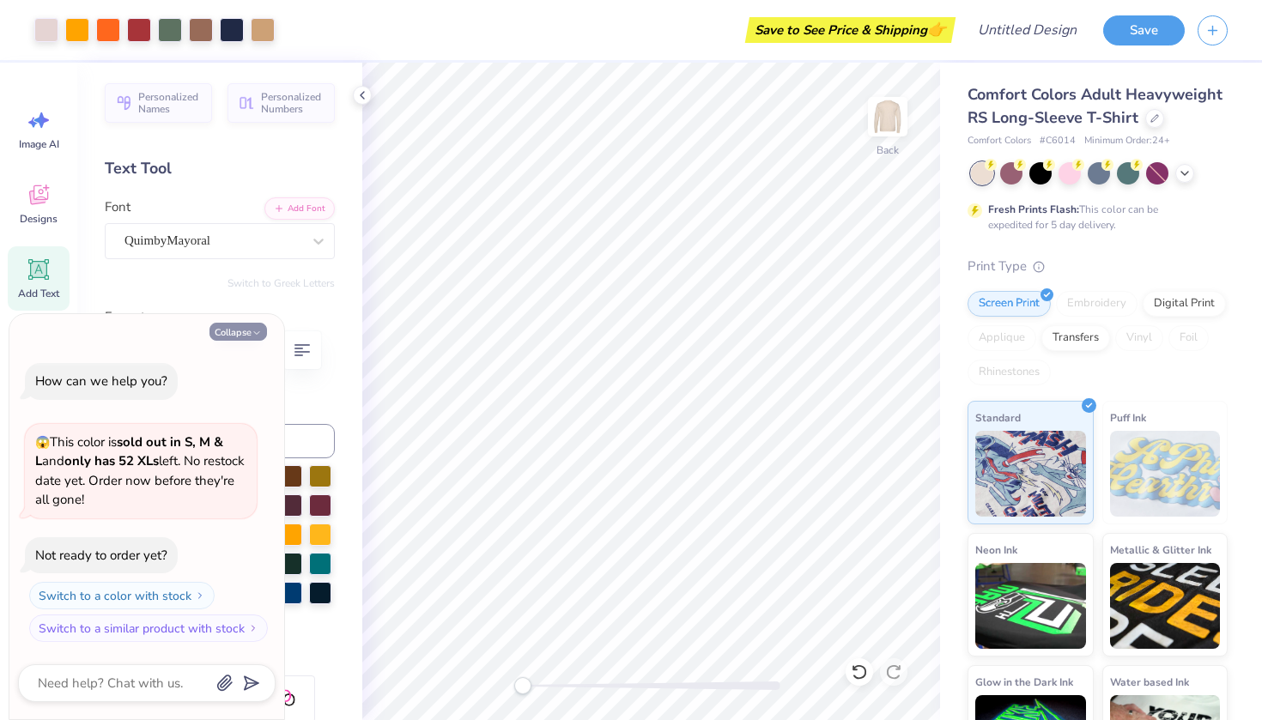
click at [255, 327] on button "Collapse" at bounding box center [239, 332] width 58 height 18
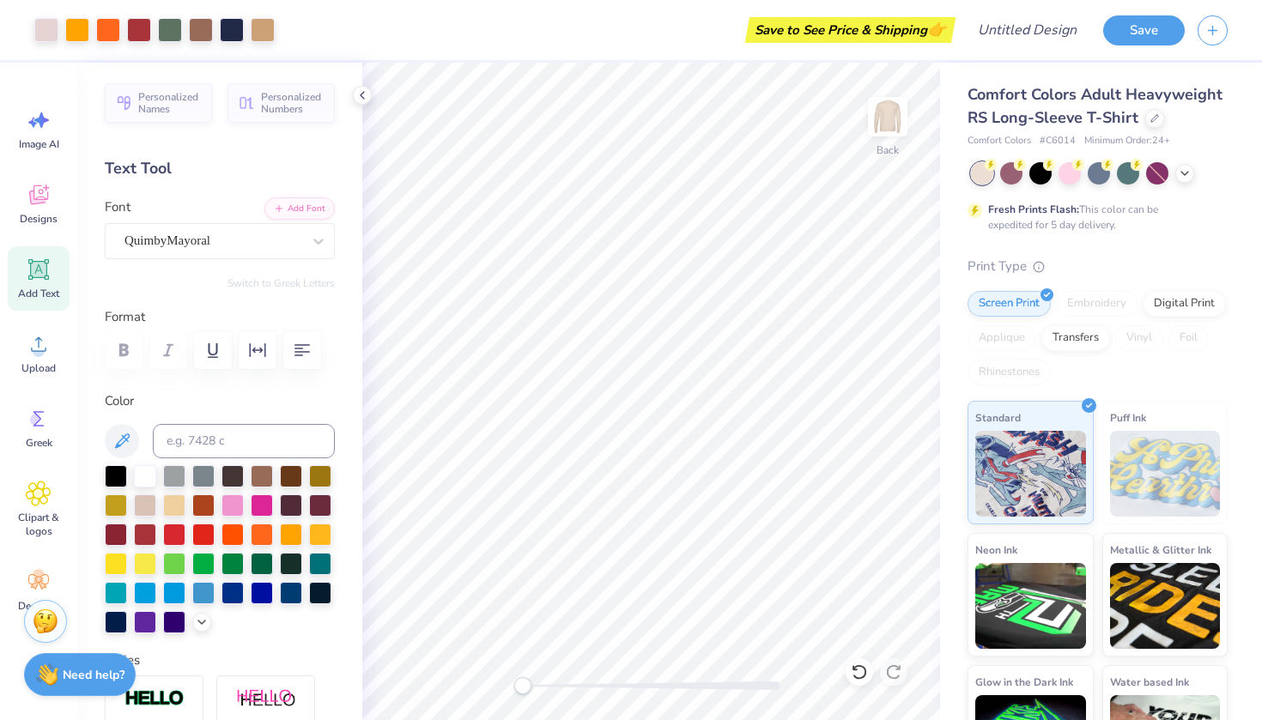
type textarea "x"
click at [31, 513] on span "Clipart & logos" at bounding box center [38, 524] width 57 height 27
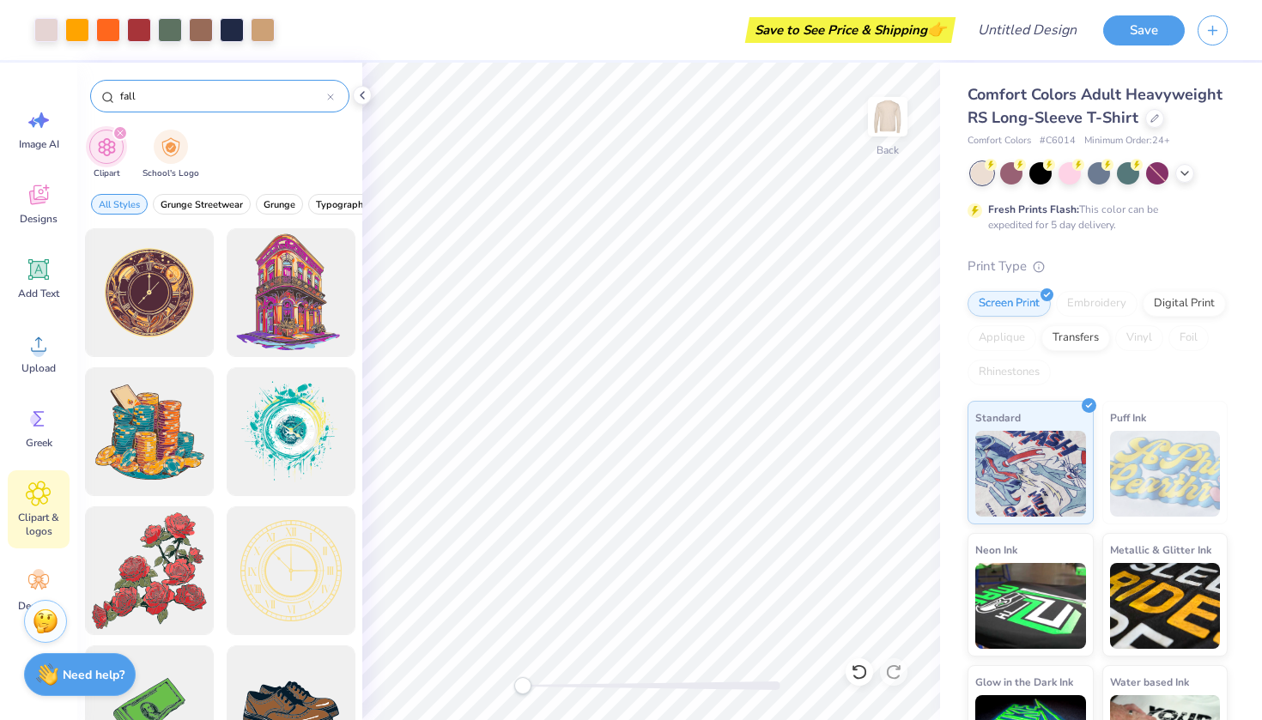
type input "fall"
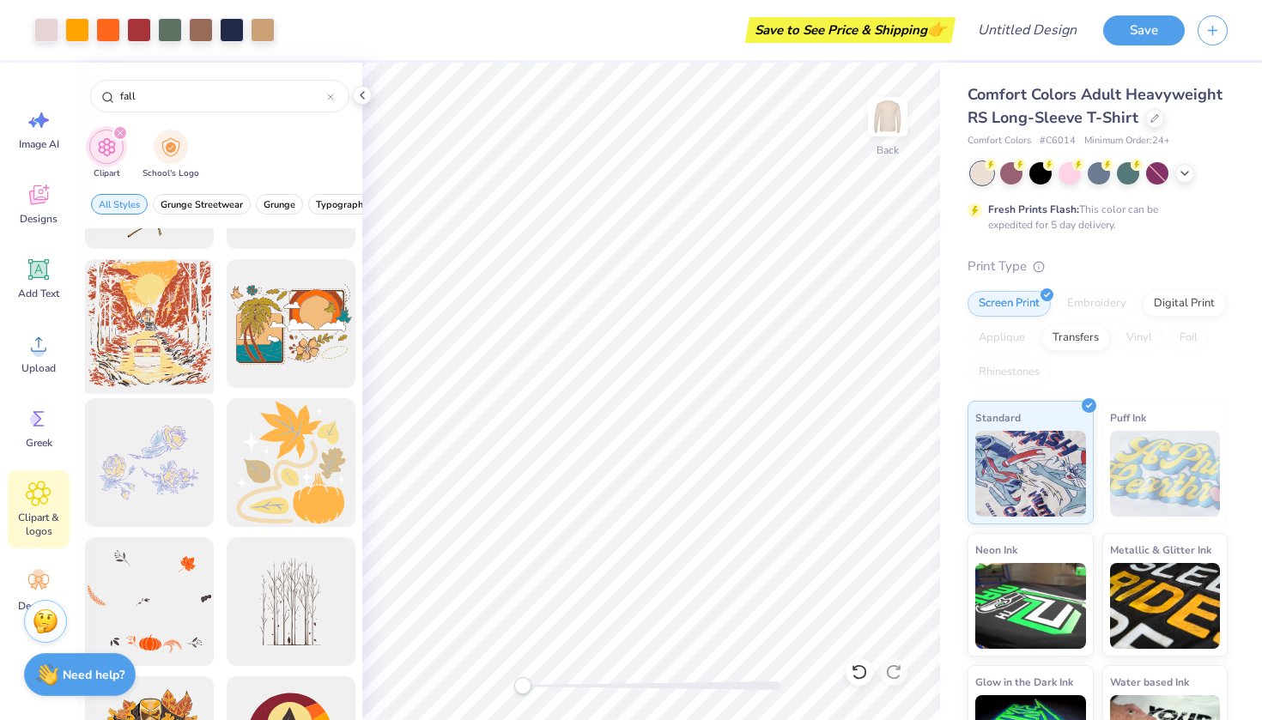
scroll to position [1234, 0]
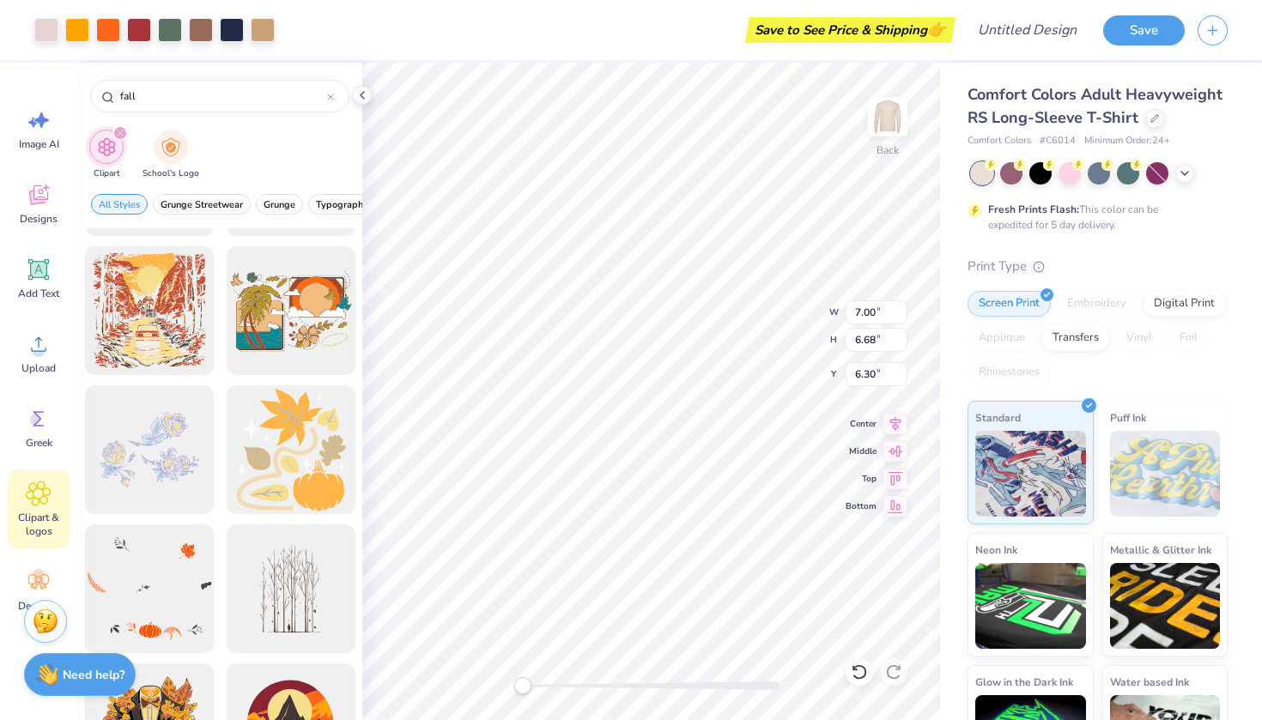
type input "15.46"
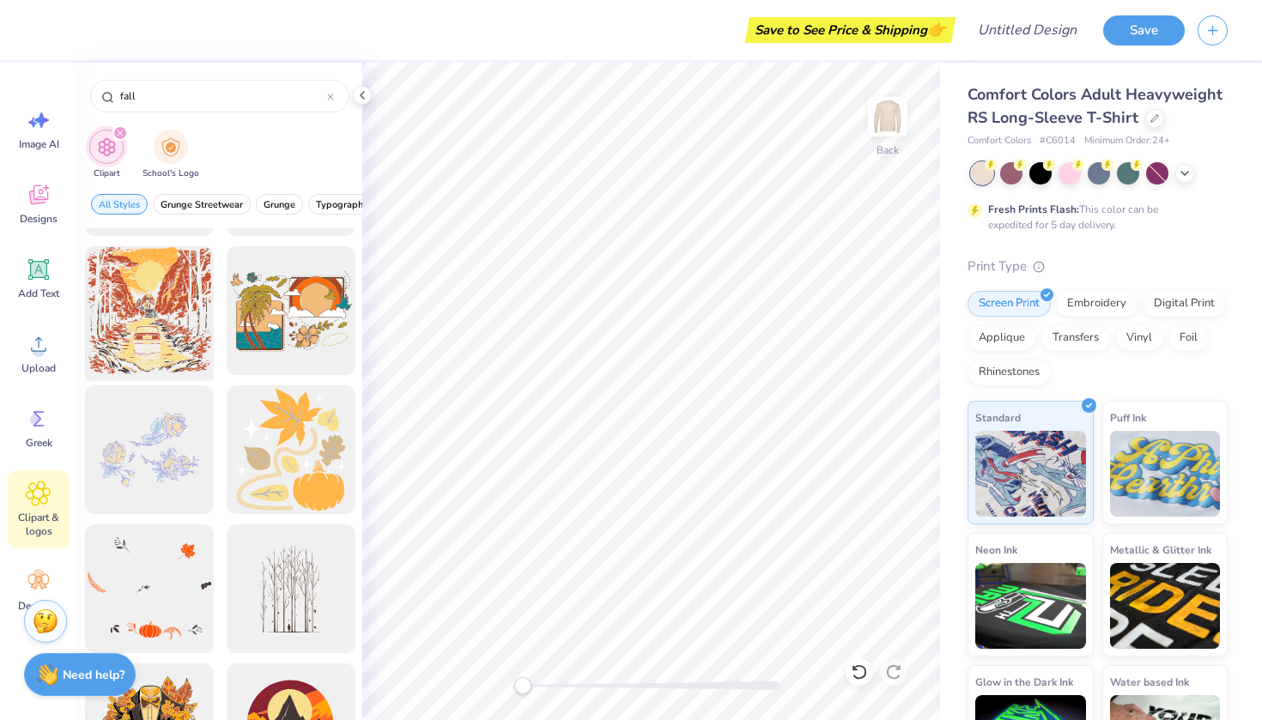
click at [143, 295] on div at bounding box center [149, 311] width 142 height 142
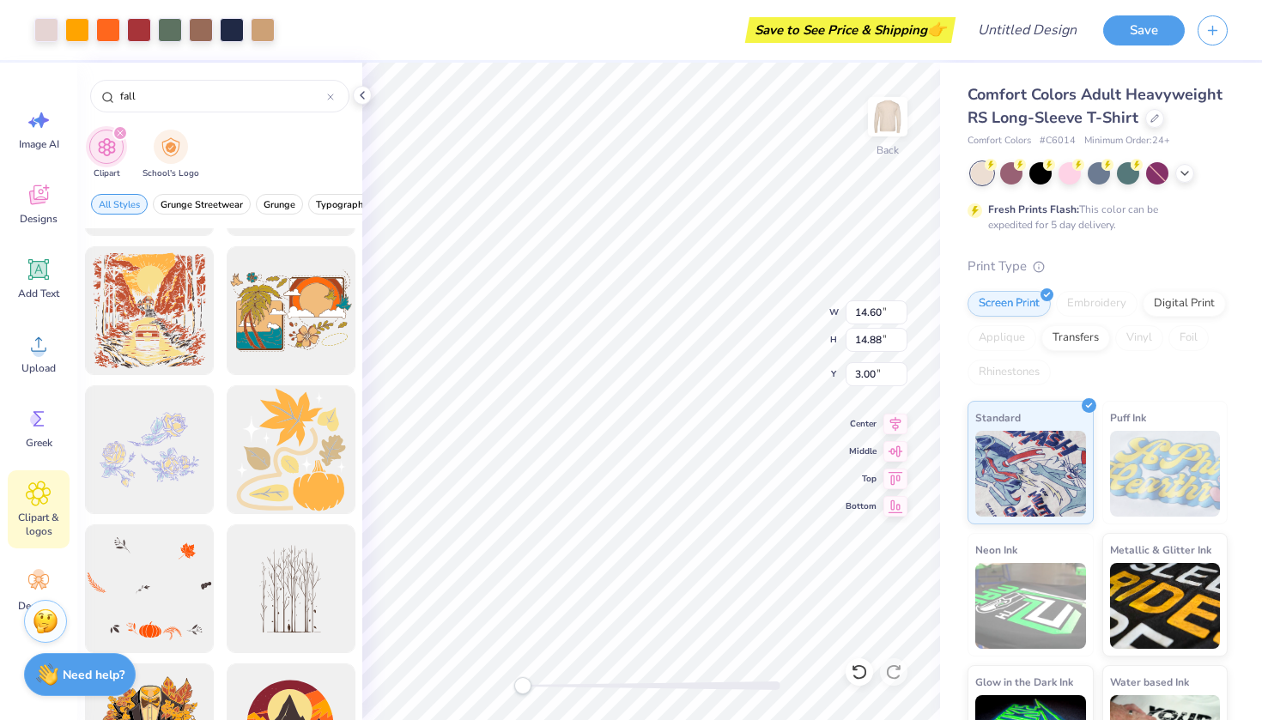
type textarea "x"
type input "7.00"
type input "6.68"
type input "15.46"
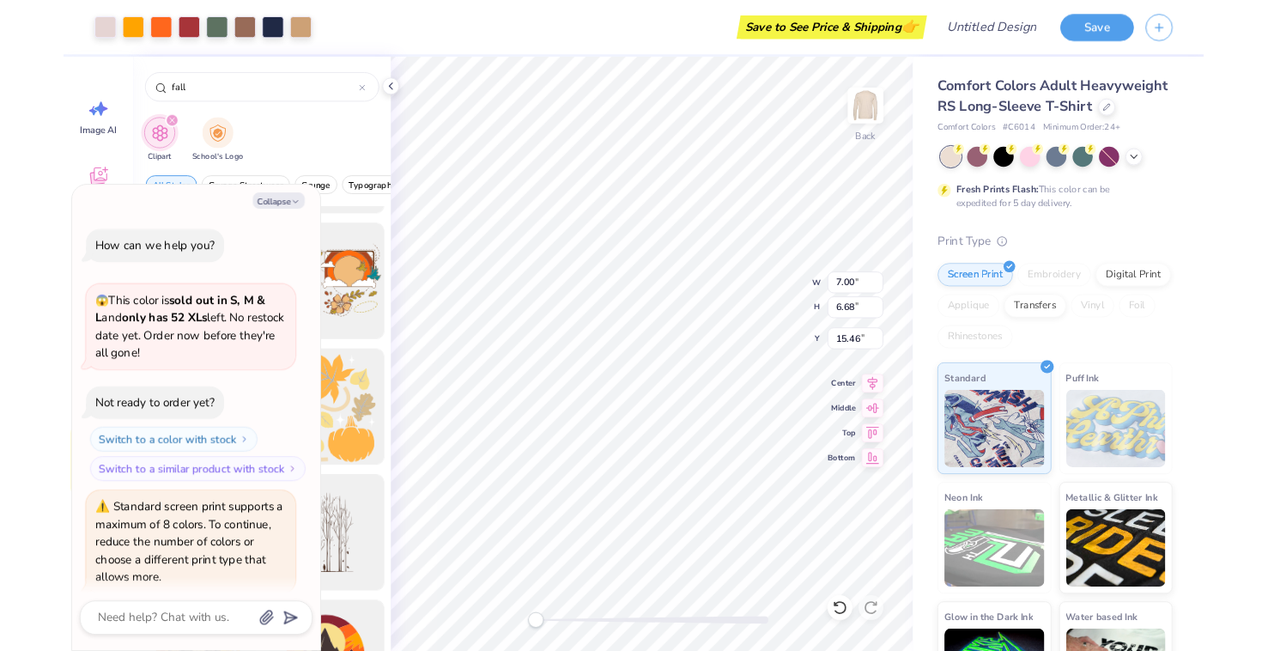
scroll to position [56, 0]
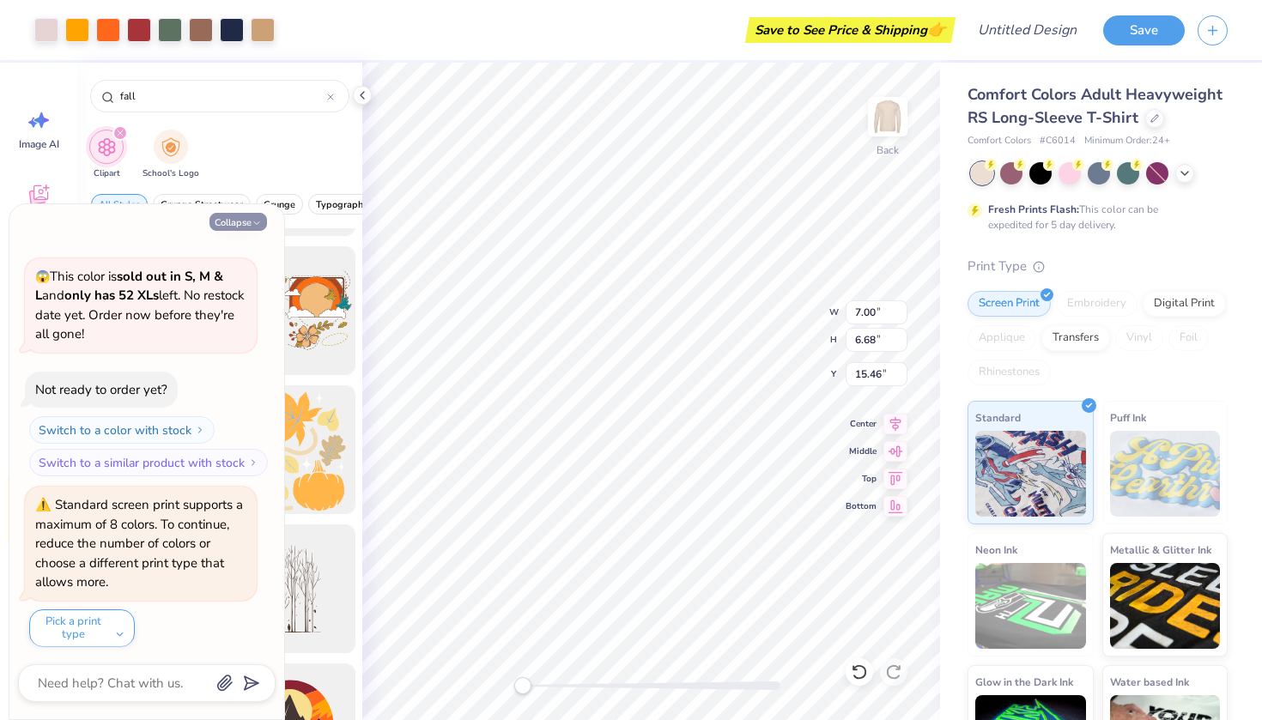
click at [234, 214] on button "Collapse" at bounding box center [239, 222] width 58 height 18
type textarea "x"
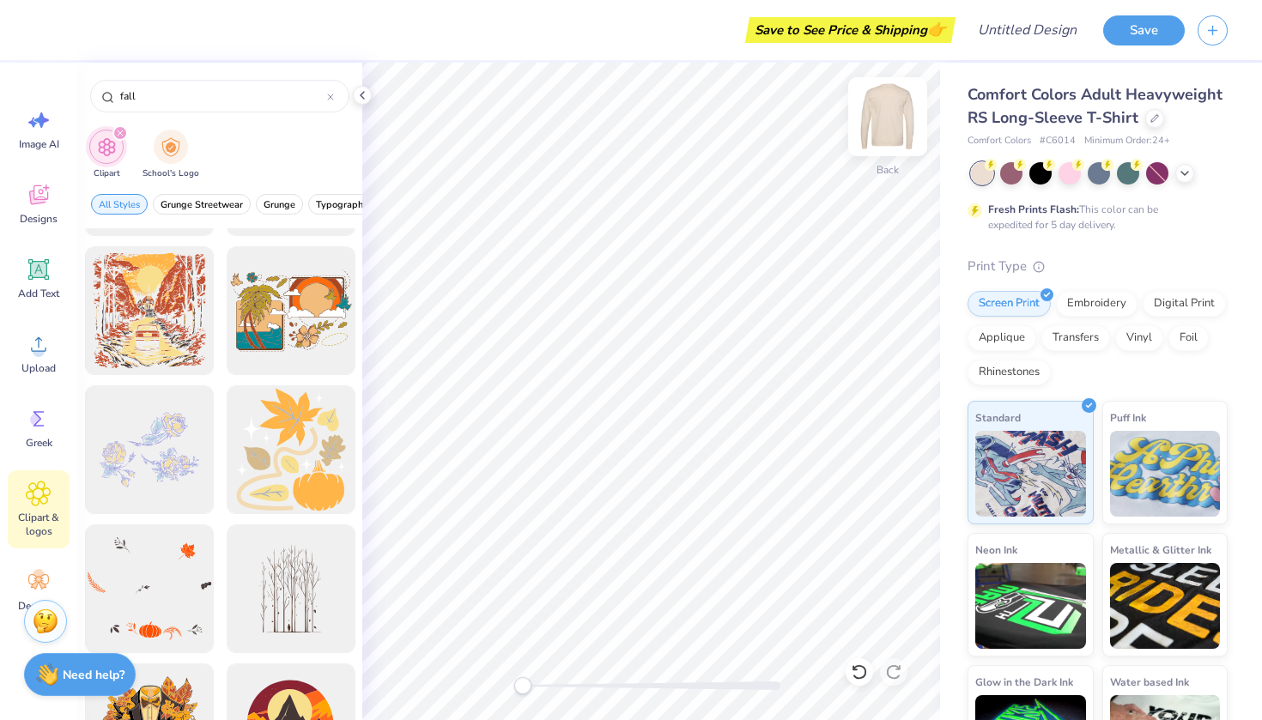
click at [887, 110] on img at bounding box center [887, 116] width 69 height 69
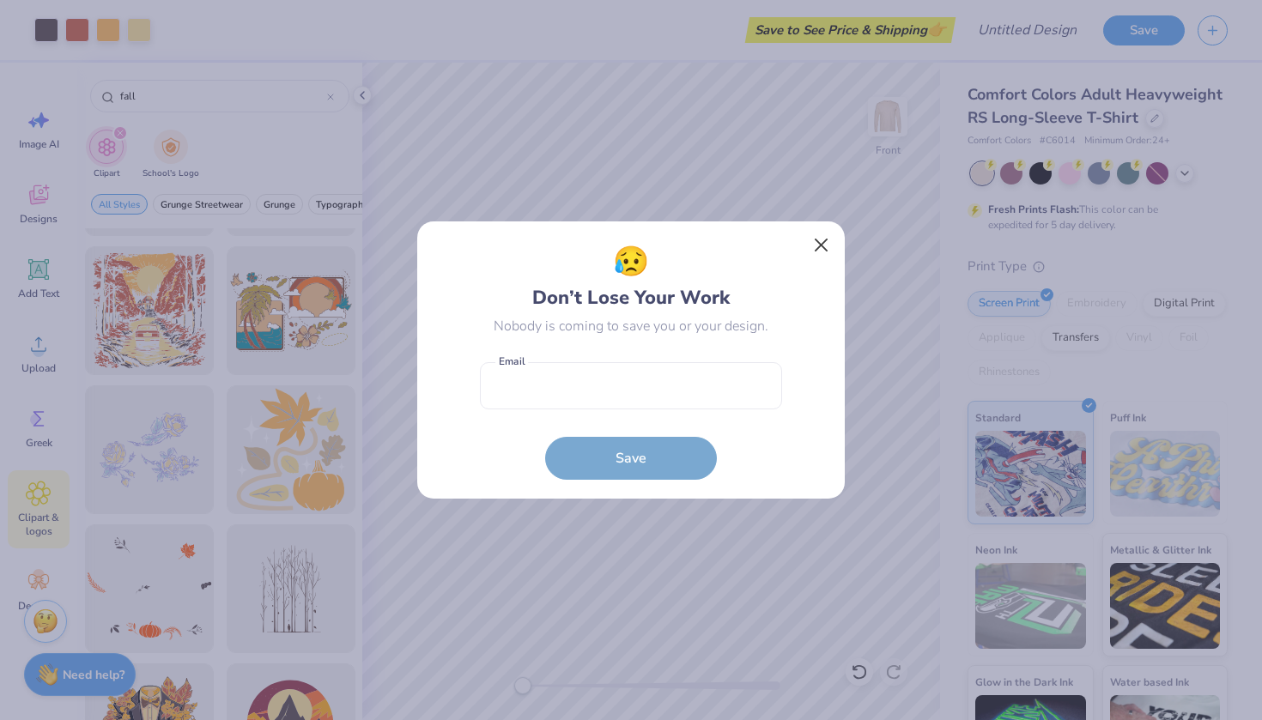
click at [825, 244] on button "Close" at bounding box center [821, 245] width 33 height 33
